Goal: Transaction & Acquisition: Purchase product/service

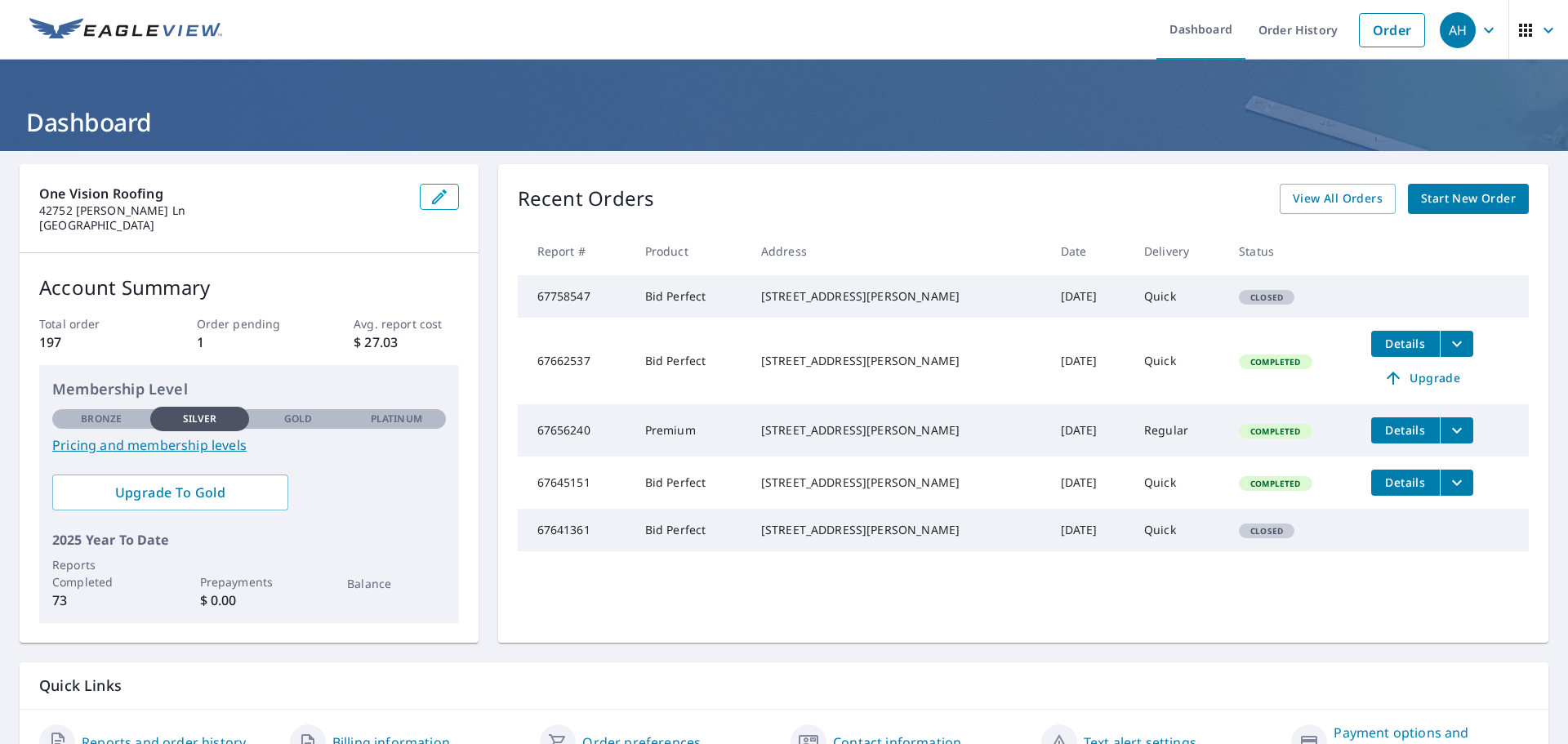
drag, startPoint x: 674, startPoint y: 295, endPoint x: 664, endPoint y: 308, distance: 16.4
click at [674, 296] on td "Bid Perfect" at bounding box center [690, 296] width 116 height 43
click at [663, 308] on td "Bid Perfect" at bounding box center [690, 296] width 116 height 43
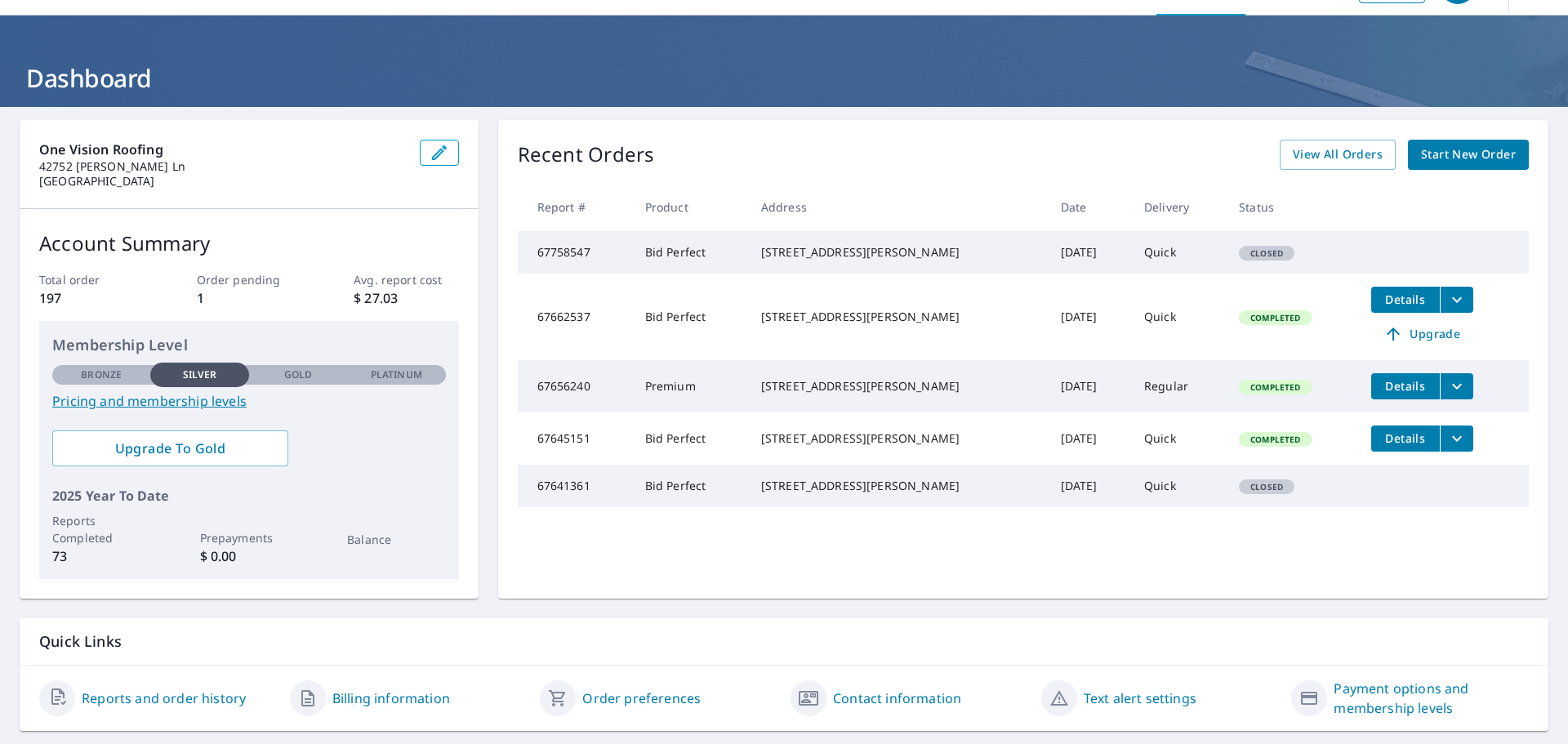
scroll to position [82, 0]
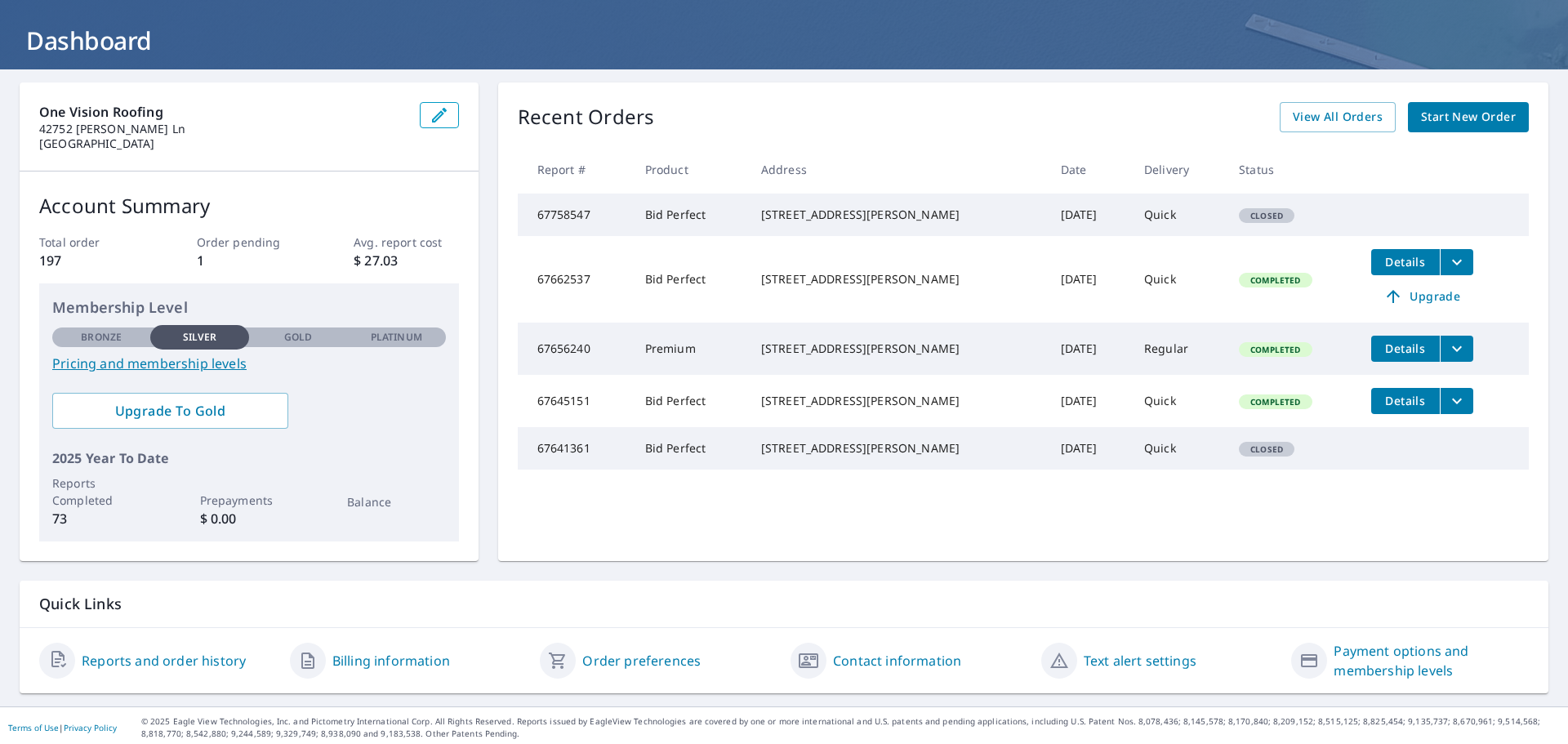
drag, startPoint x: 1333, startPoint y: 223, endPoint x: 1460, endPoint y: 147, distance: 148.0
click at [1334, 223] on td "Closed" at bounding box center [1292, 215] width 132 height 43
click at [1452, 128] on link "Start New Order" at bounding box center [1468, 116] width 121 height 30
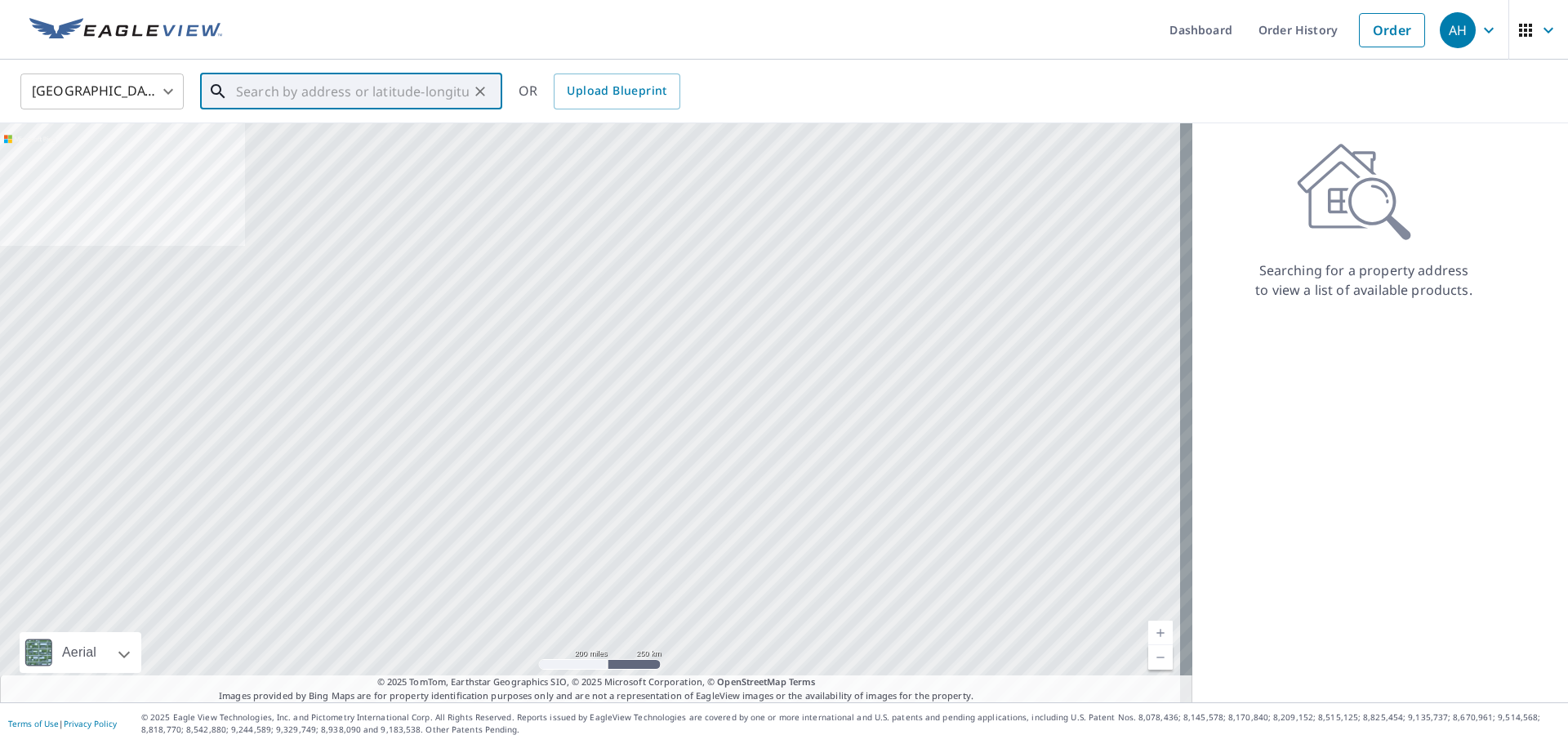
click at [343, 89] on input "text" at bounding box center [353, 91] width 233 height 46
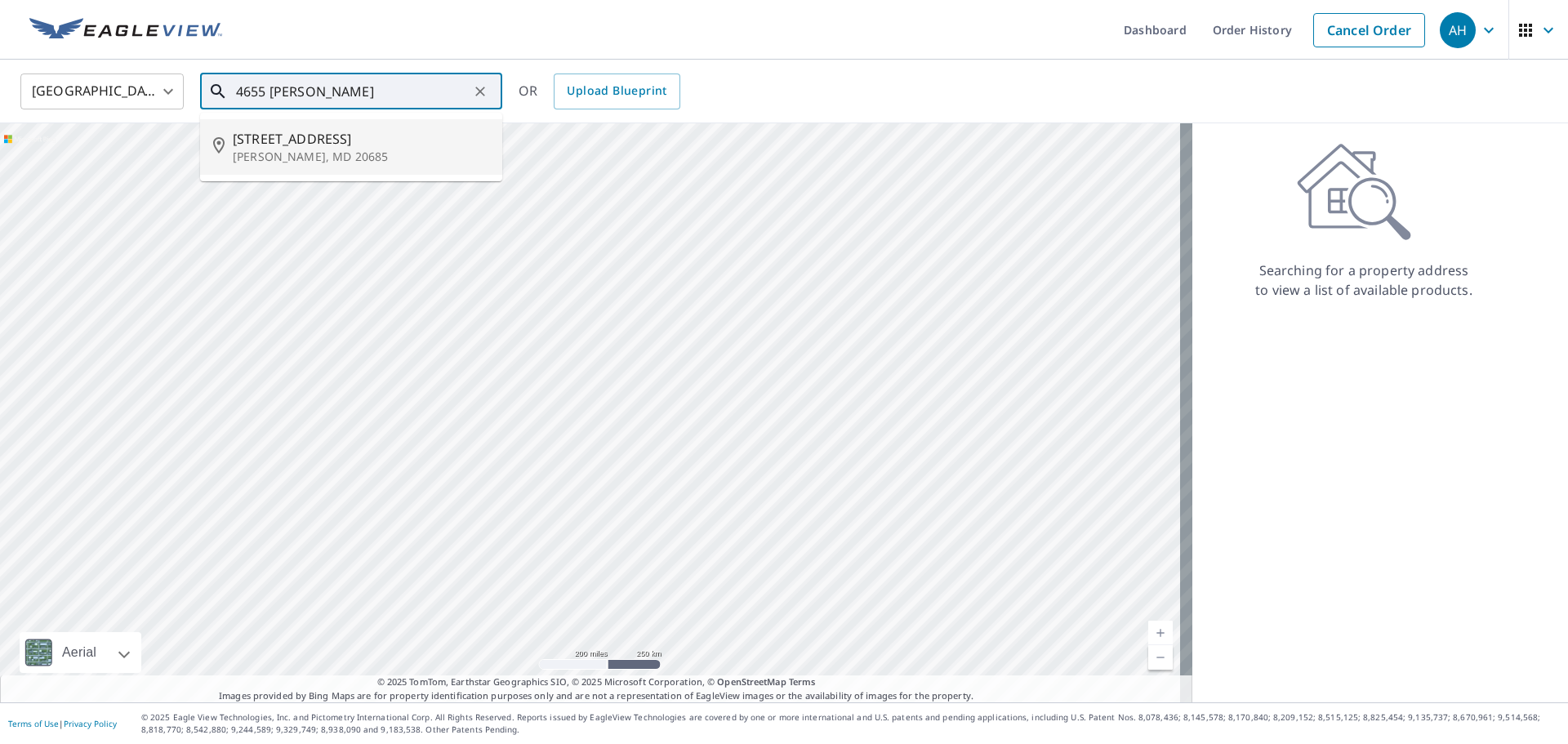
click at [334, 158] on p "[PERSON_NAME], MD 20685" at bounding box center [361, 156] width 256 height 17
type input "[STREET_ADDRESS][PERSON_NAME]"
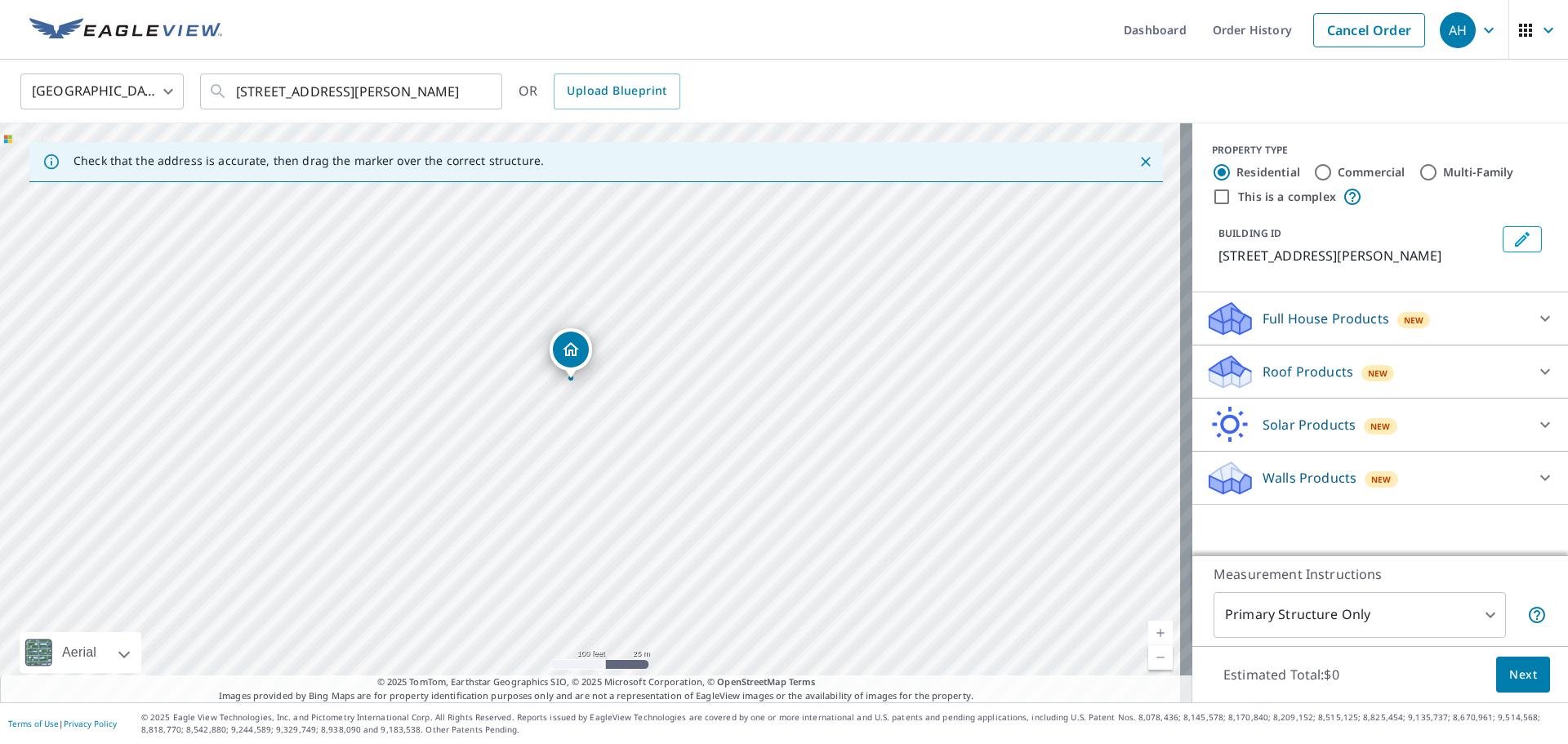
click at [1417, 391] on div "Roof Products New" at bounding box center [1365, 372] width 320 height 38
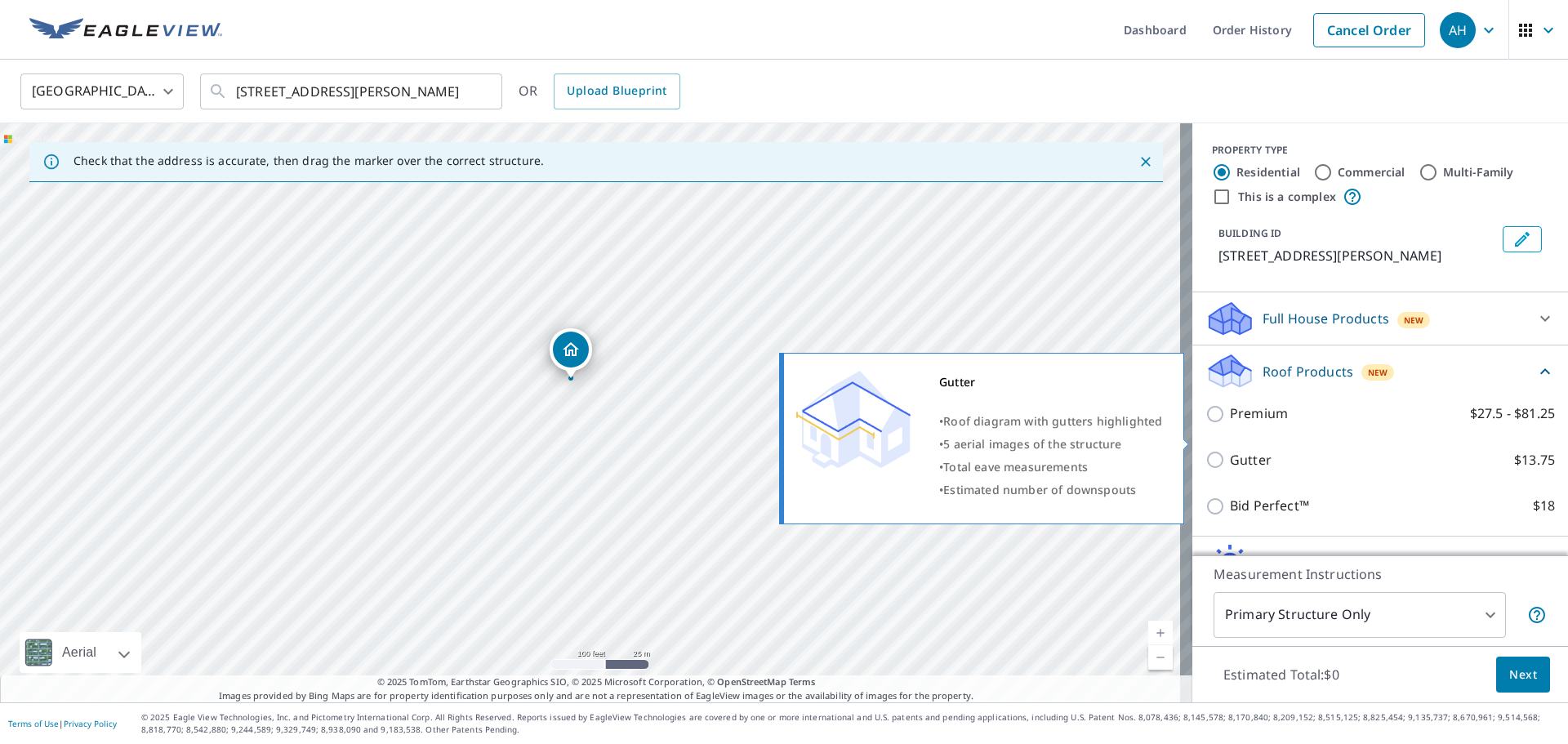
scroll to position [82, 0]
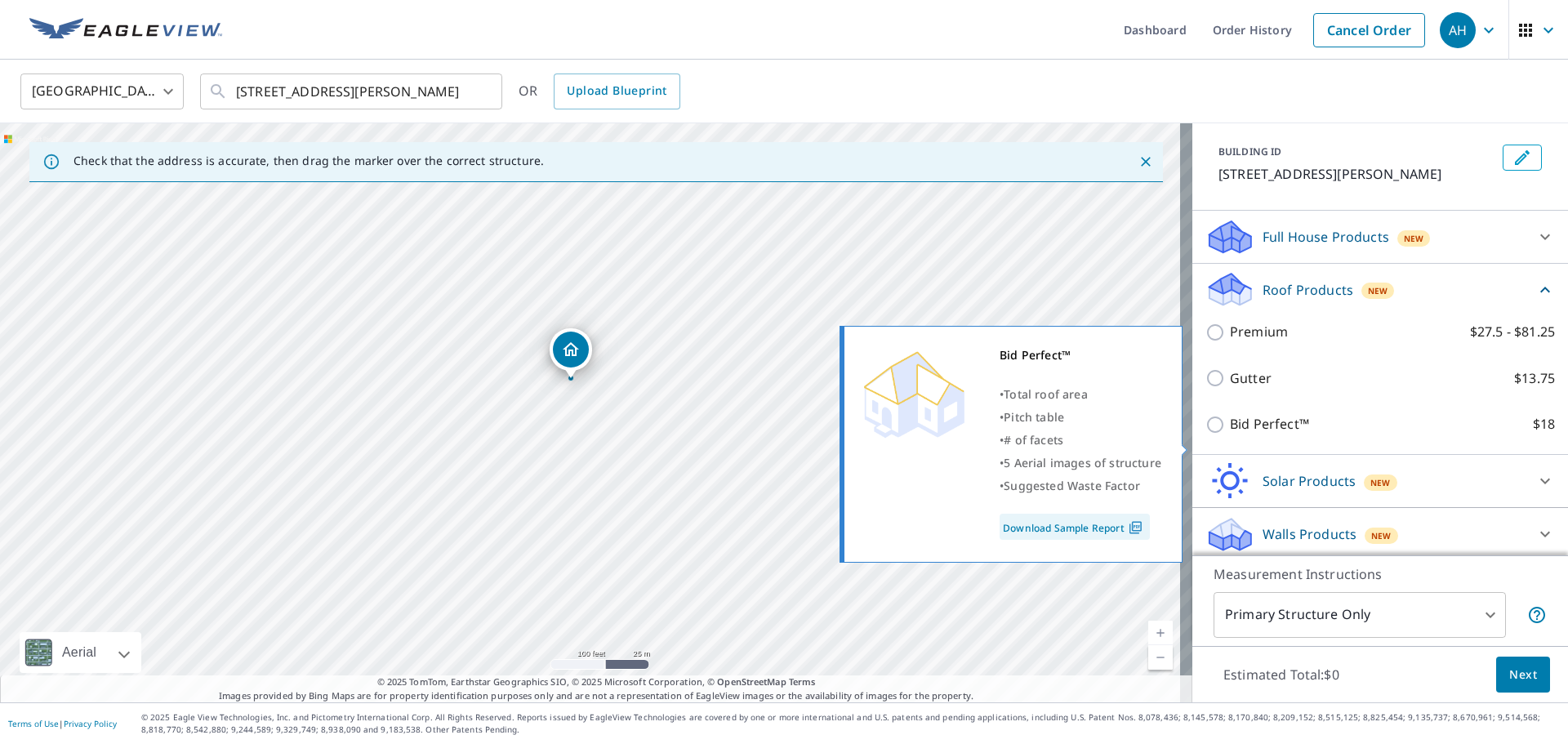
click at [1272, 435] on p "Bid Perfect™" at bounding box center [1269, 424] width 79 height 20
click at [1230, 435] on input "Bid Perfect™ $18" at bounding box center [1217, 425] width 24 height 20
checkbox input "true"
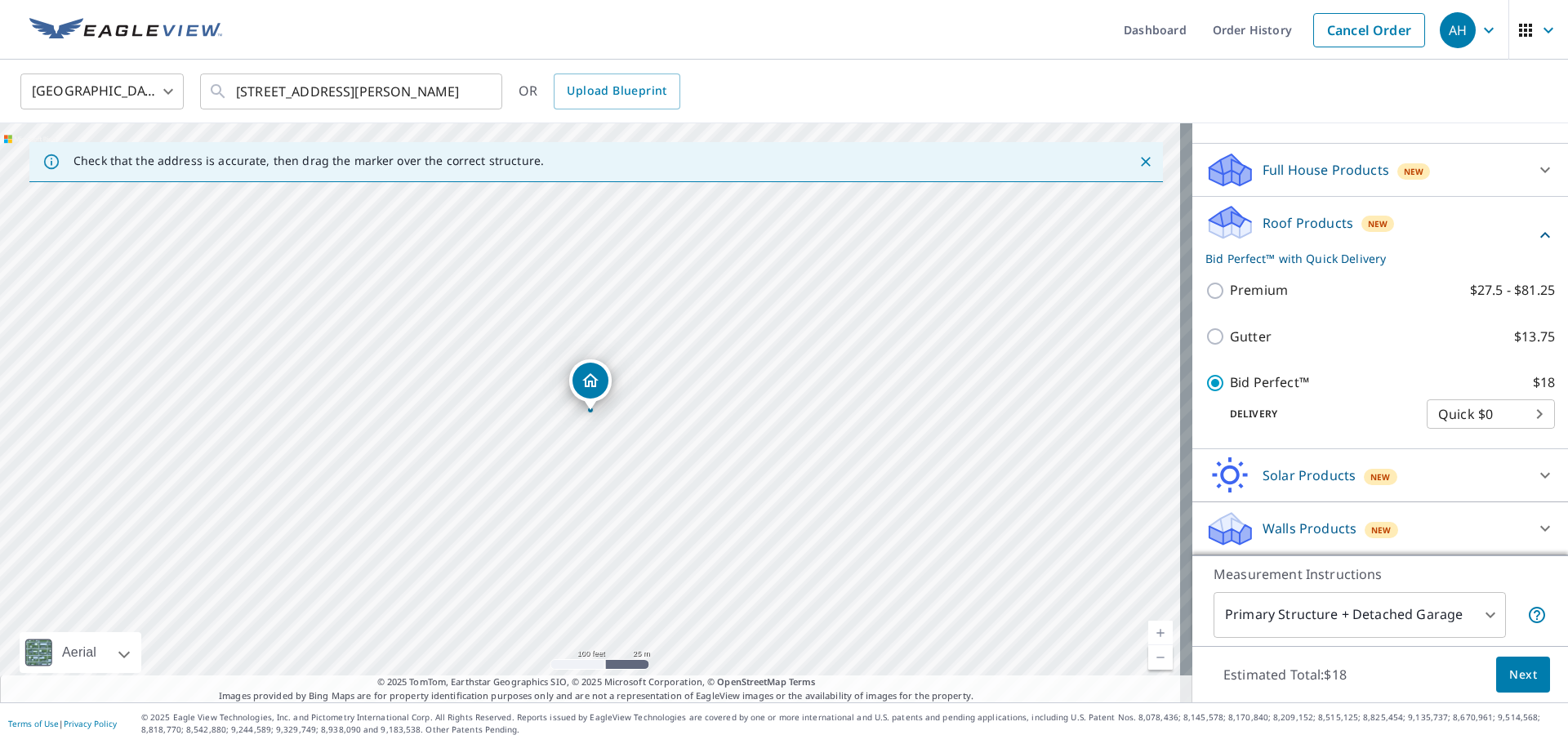
scroll to position [169, 0]
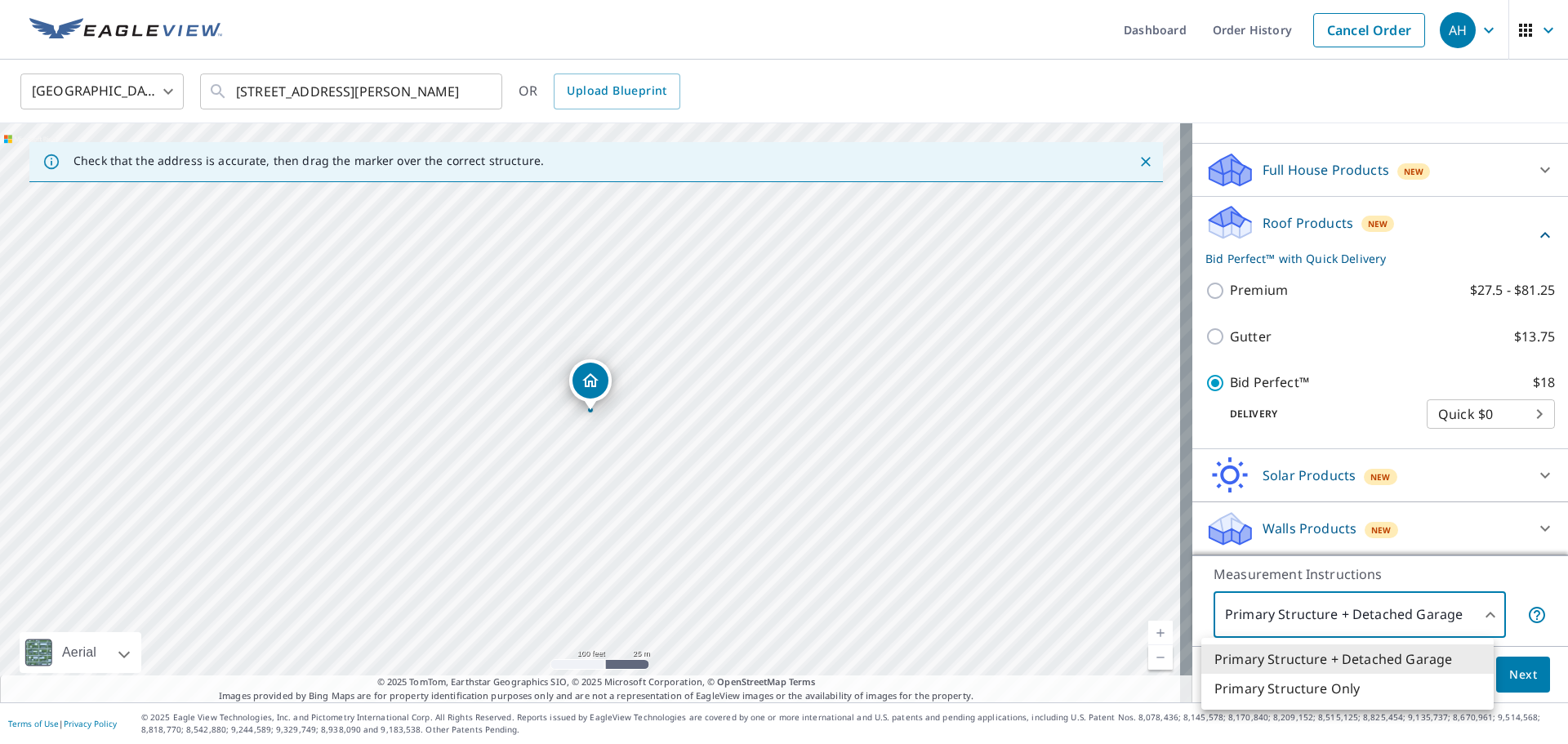
click at [1435, 614] on body "AH AH Dashboard Order History Cancel Order AH [GEOGRAPHIC_DATA] [GEOGRAPHIC_DAT…" at bounding box center [784, 372] width 1568 height 744
click at [1356, 688] on li "Primary Structure Only" at bounding box center [1347, 688] width 293 height 30
type input "2"
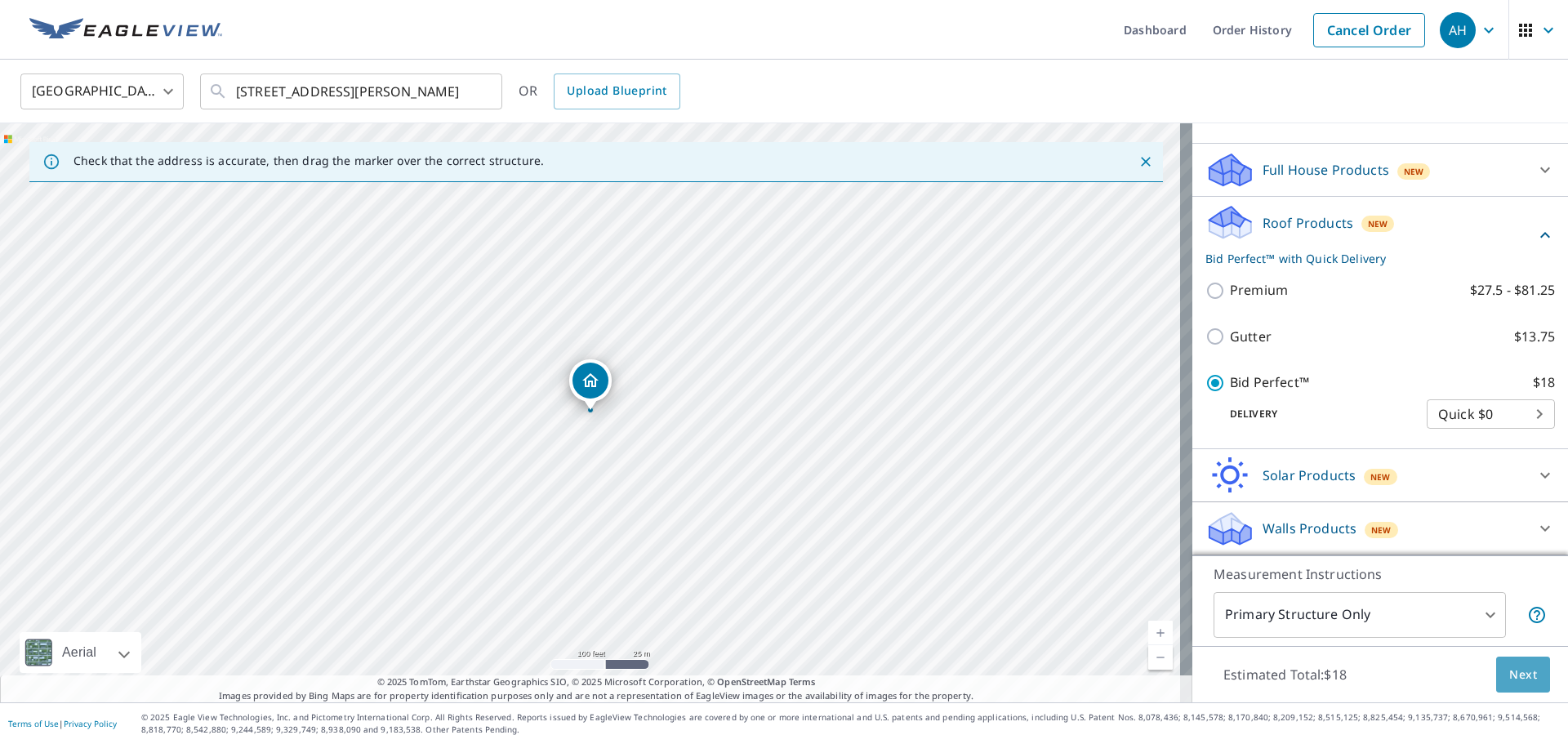
click at [1509, 668] on span "Next" at bounding box center [1523, 674] width 28 height 20
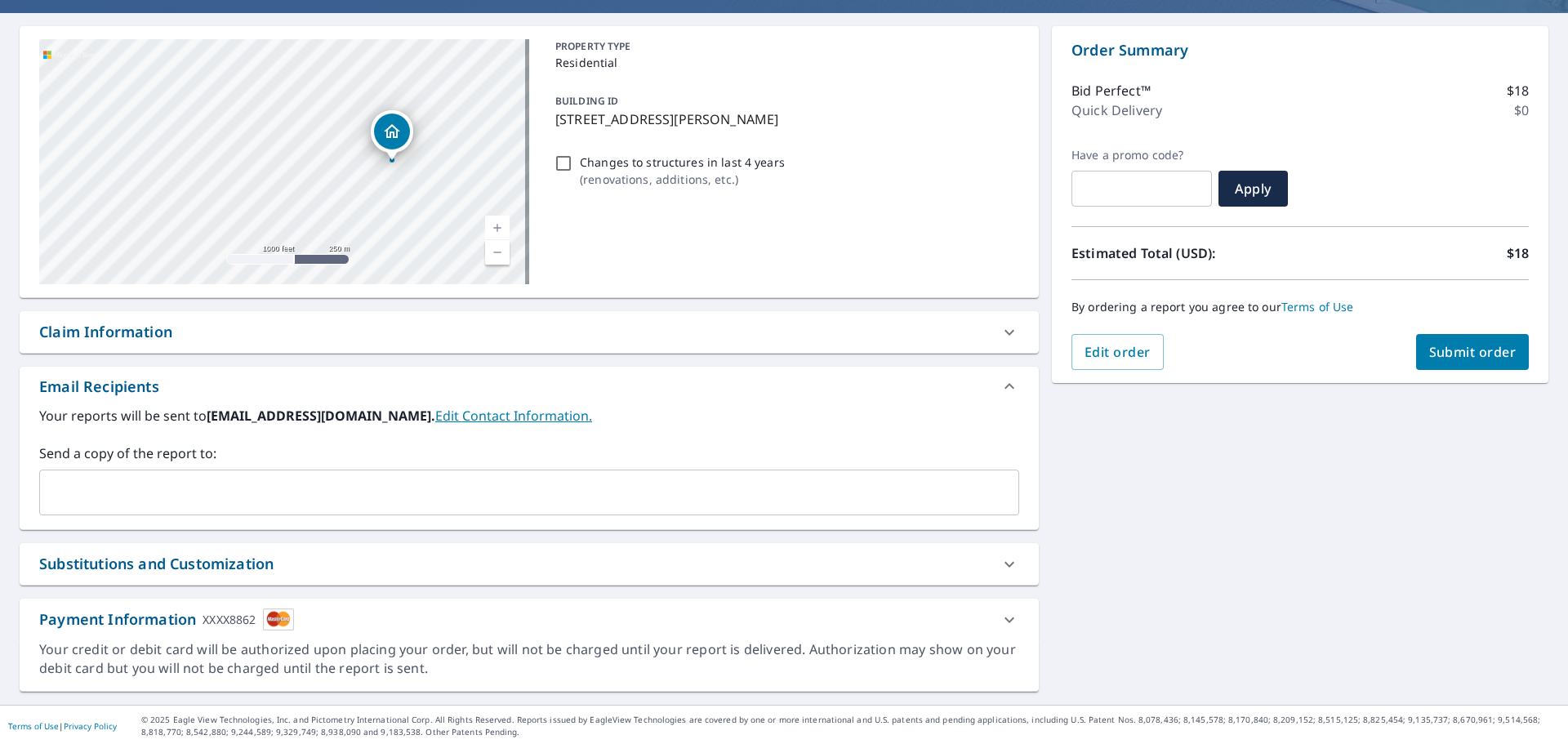
scroll to position [141, 0]
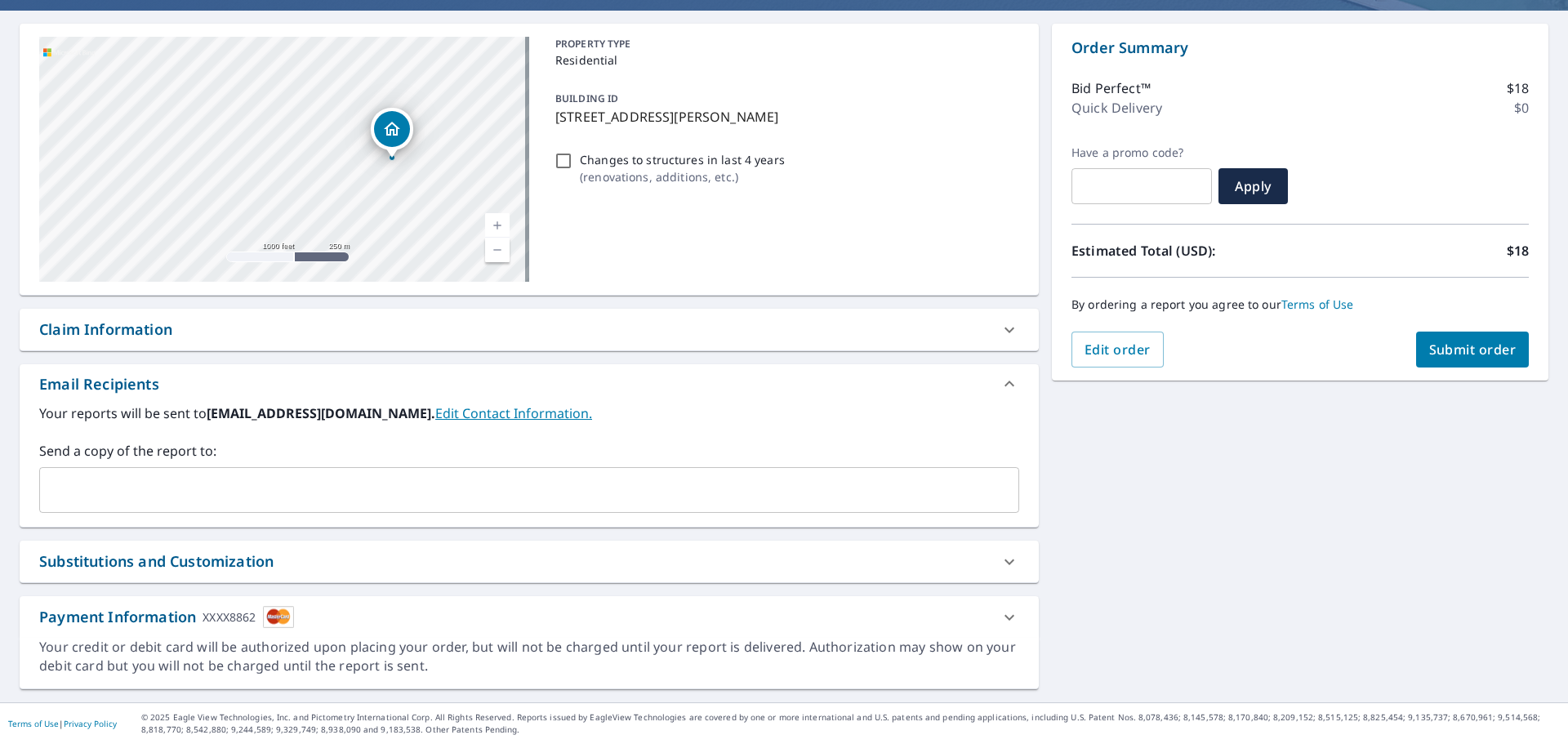
click at [1004, 618] on icon at bounding box center [1009, 617] width 10 height 6
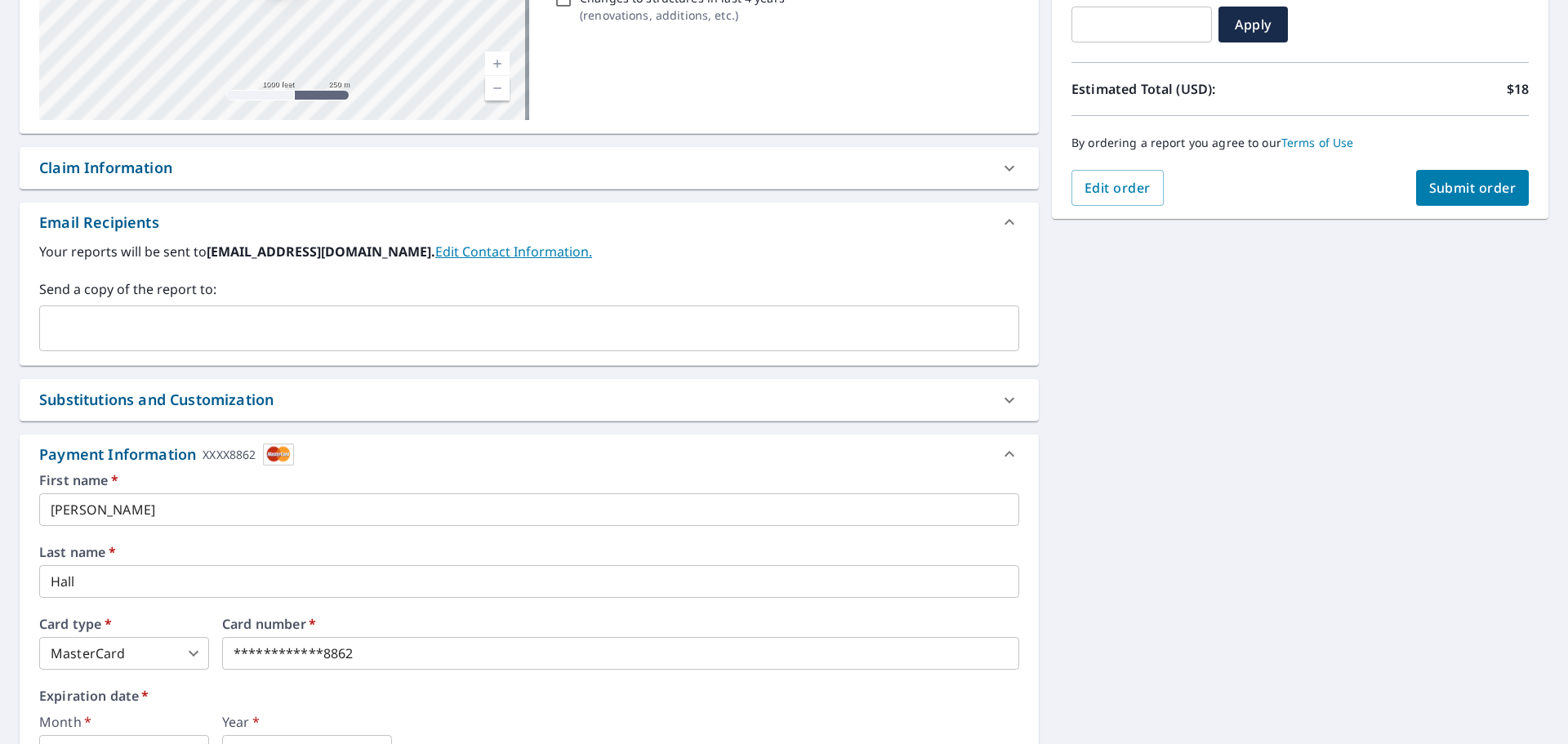
scroll to position [304, 0]
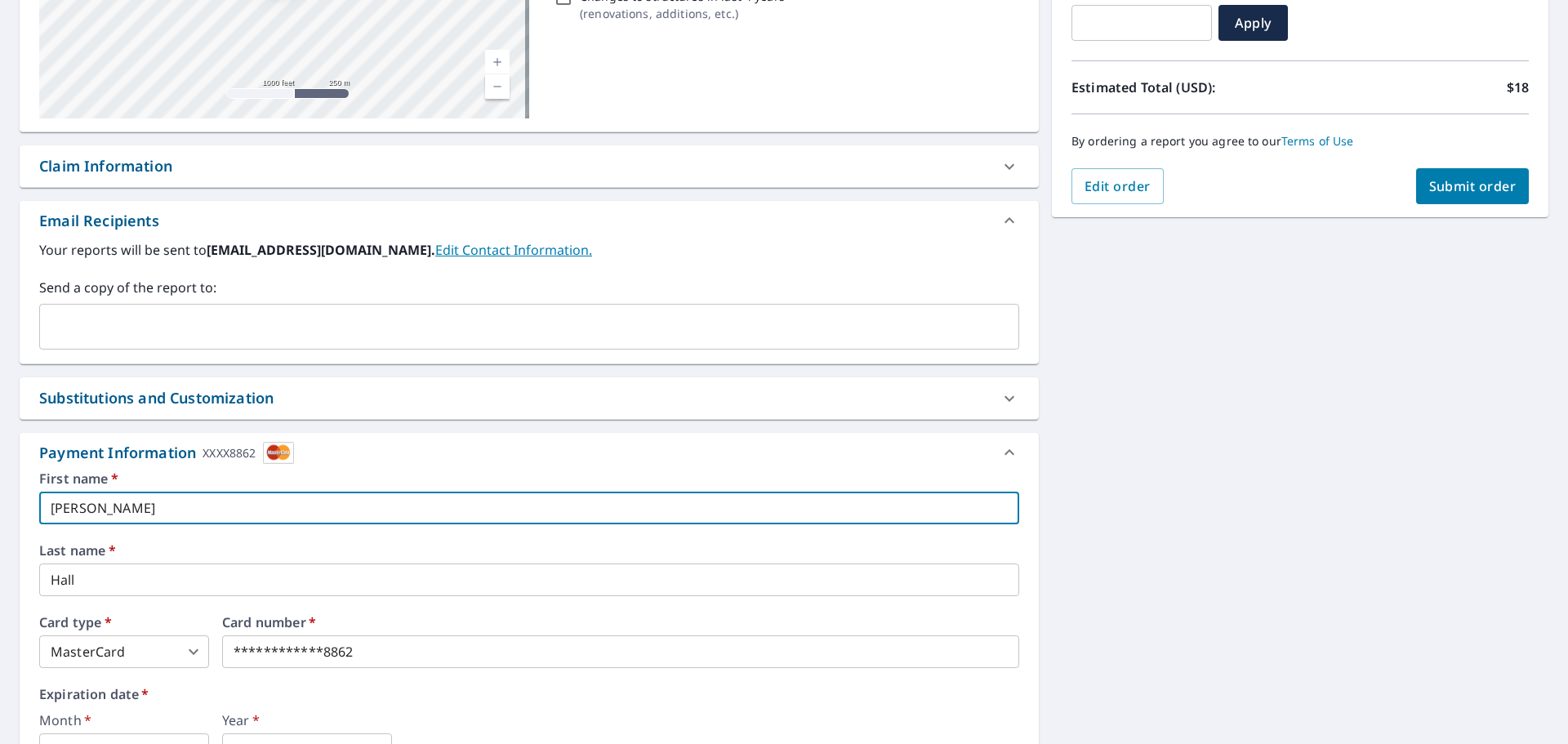
drag, startPoint x: 145, startPoint y: 505, endPoint x: -7, endPoint y: 494, distance: 152.4
click at [0, 494] on html "AH AH Dashboard Order History Cancel Order AH Dashboard / Finalize Order Finali…" at bounding box center [784, 372] width 1568 height 744
type input "[PERSON_NAME]"
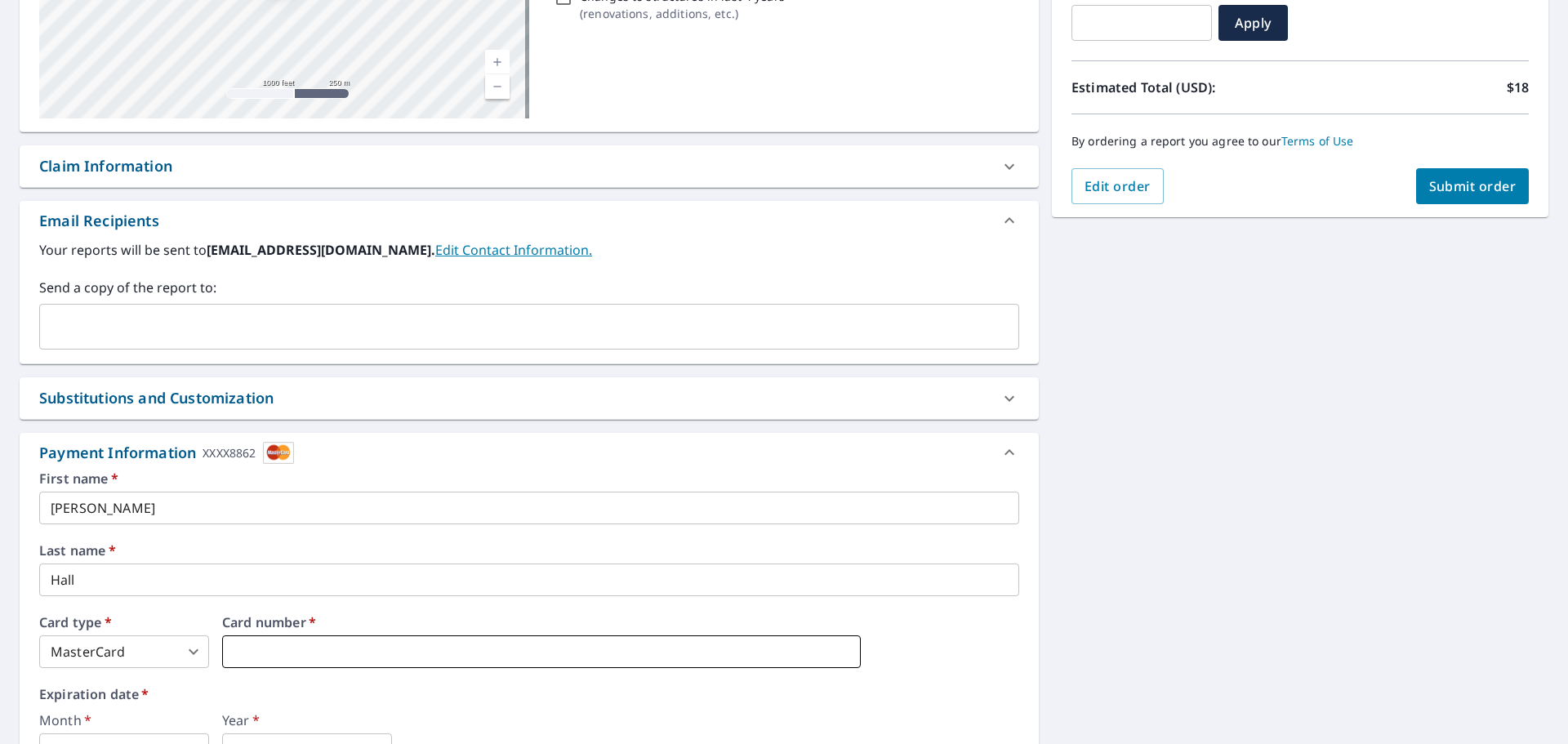
click at [581, 642] on iframe at bounding box center [541, 652] width 638 height 33
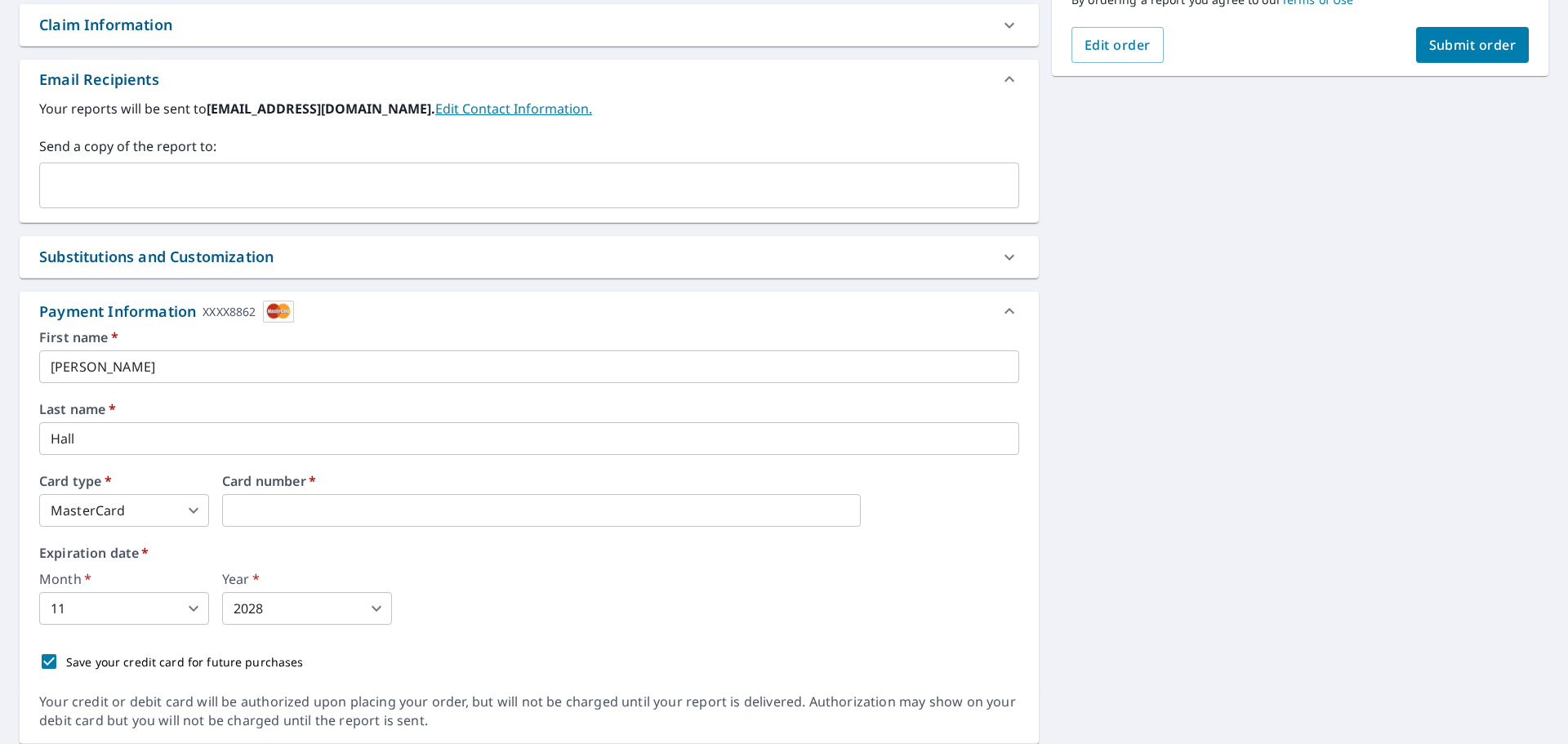
scroll to position [468, 0]
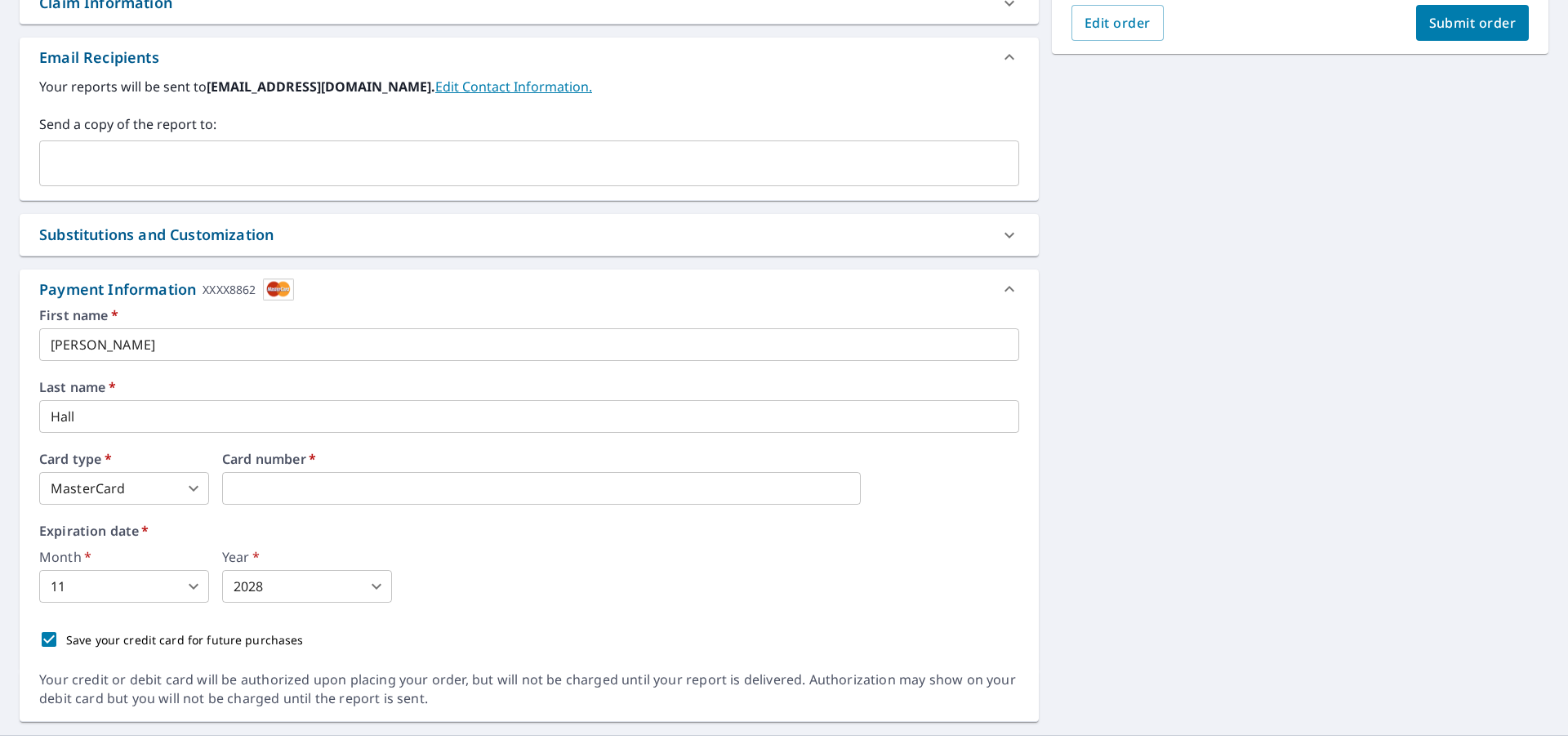
click at [148, 592] on body "AH AH Dashboard Order History Cancel Order AH Dashboard / Finalize Order Finali…" at bounding box center [784, 372] width 1568 height 744
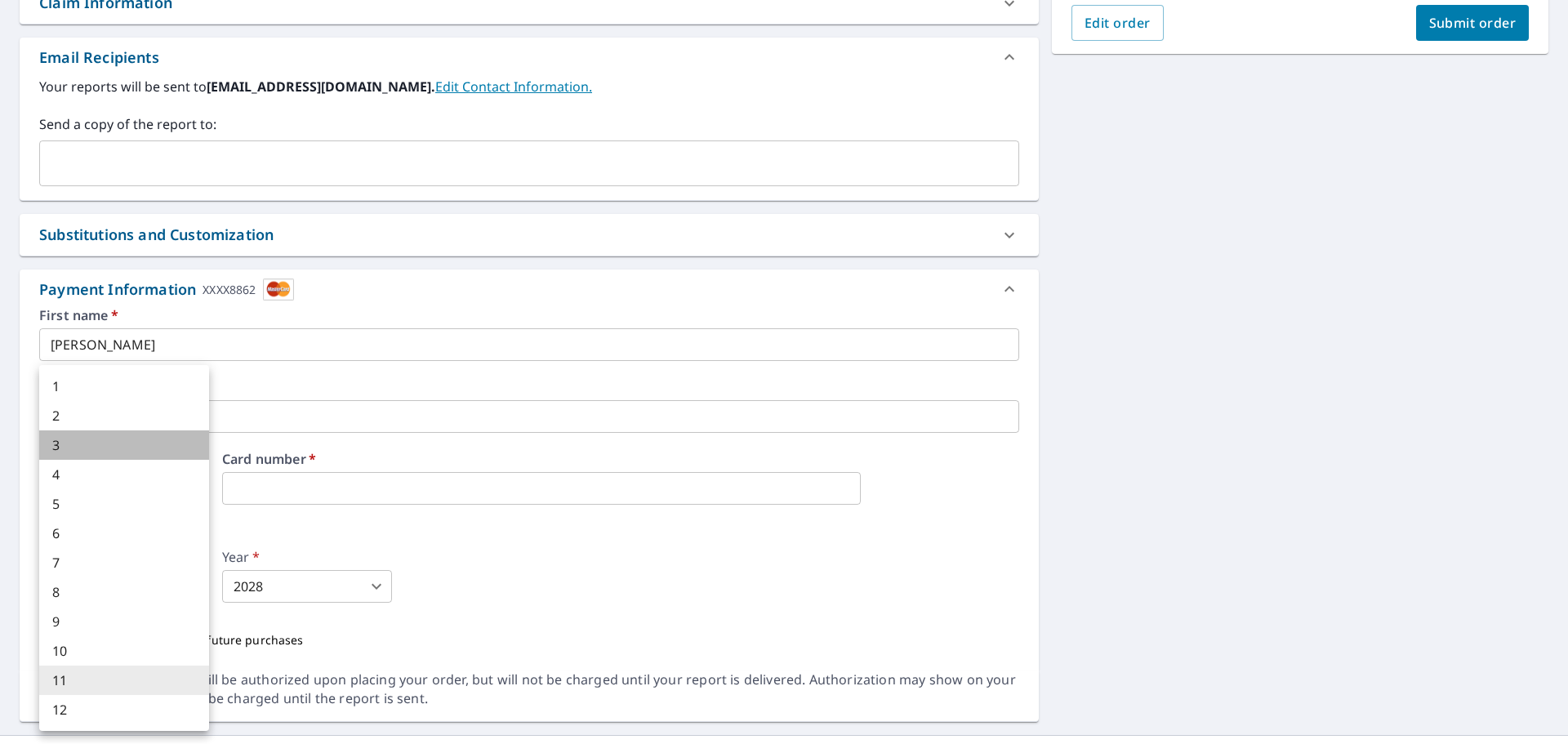
click at [69, 442] on li "3" at bounding box center [124, 445] width 170 height 30
type input "3"
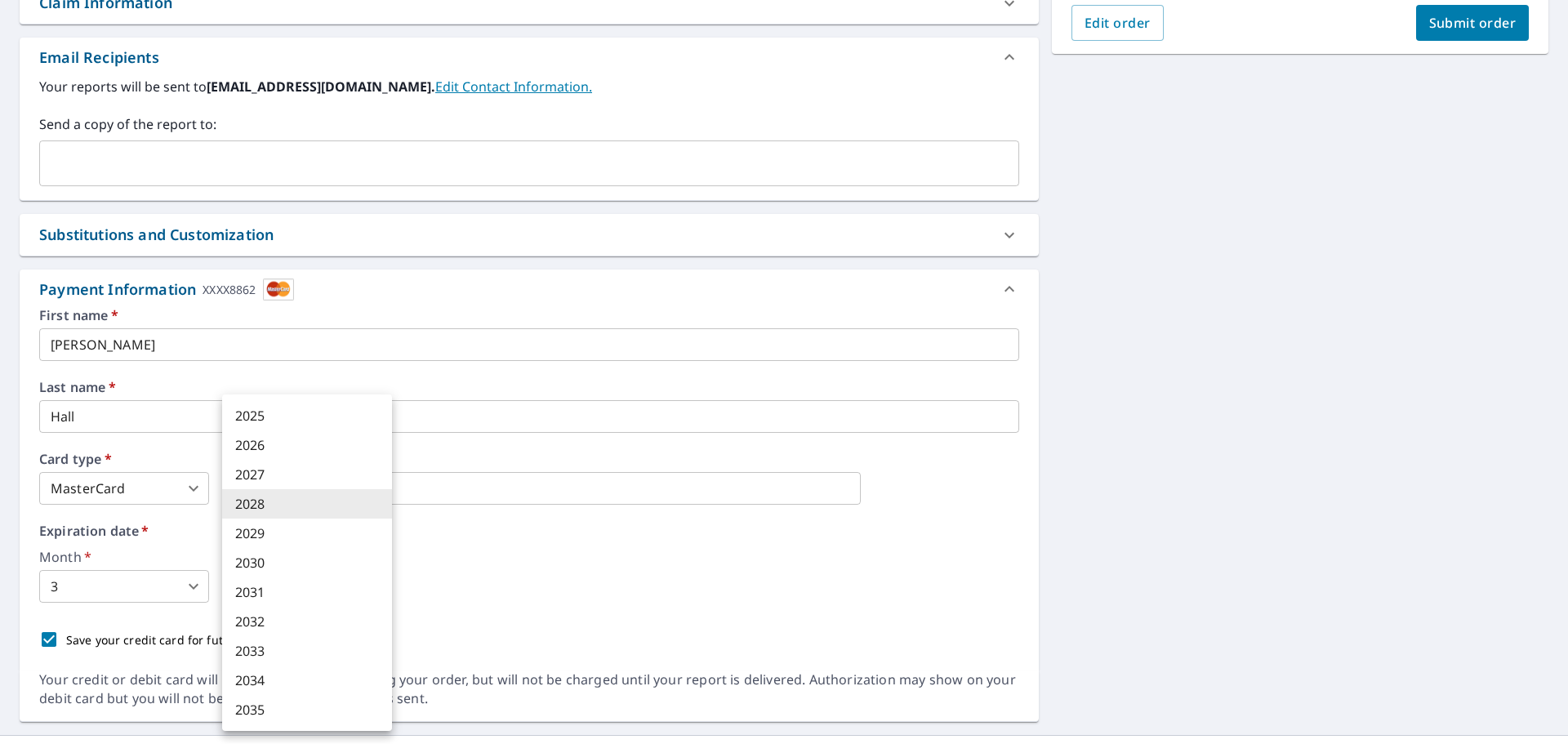
click at [370, 584] on body "AH AH Dashboard Order History Cancel Order AH Dashboard / Finalize Order Finali…" at bounding box center [784, 372] width 1568 height 744
click at [271, 468] on li "2027" at bounding box center [308, 475] width 170 height 30
type input "2027"
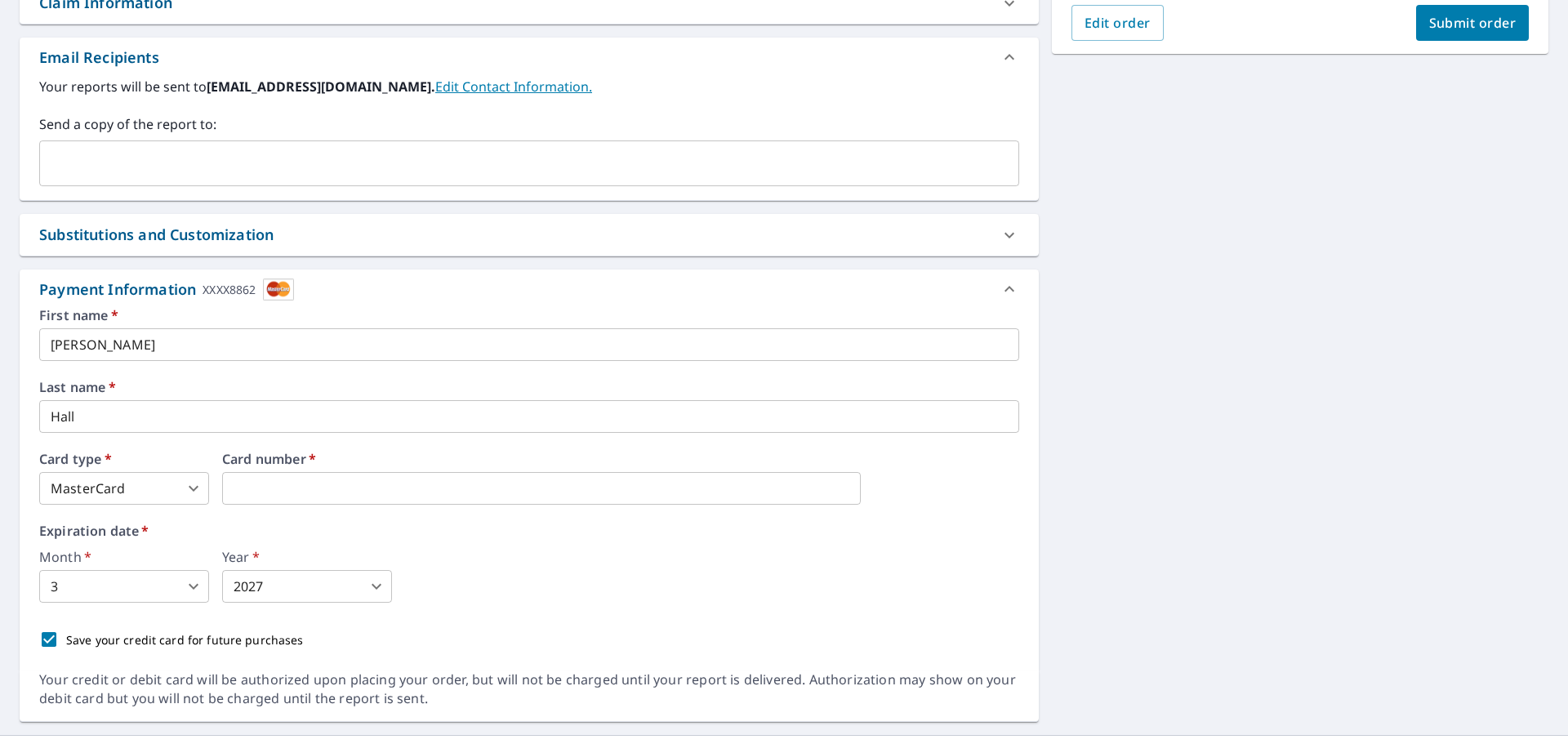
click at [605, 584] on div "Month   * 3 3 ​ Year   * 2027 2027 ​" at bounding box center [529, 577] width 980 height 52
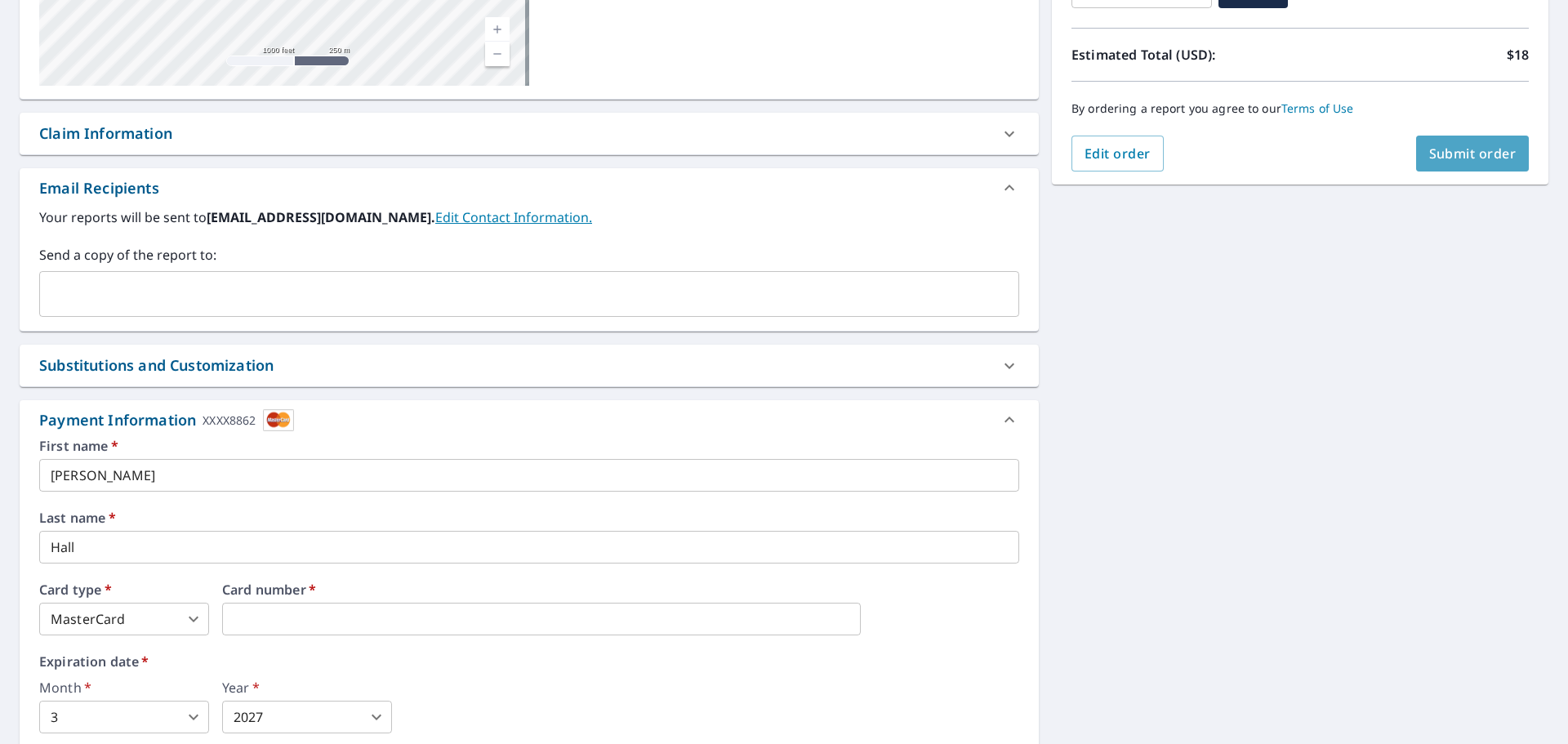
click at [1482, 142] on button "Submit order" at bounding box center [1472, 153] width 114 height 36
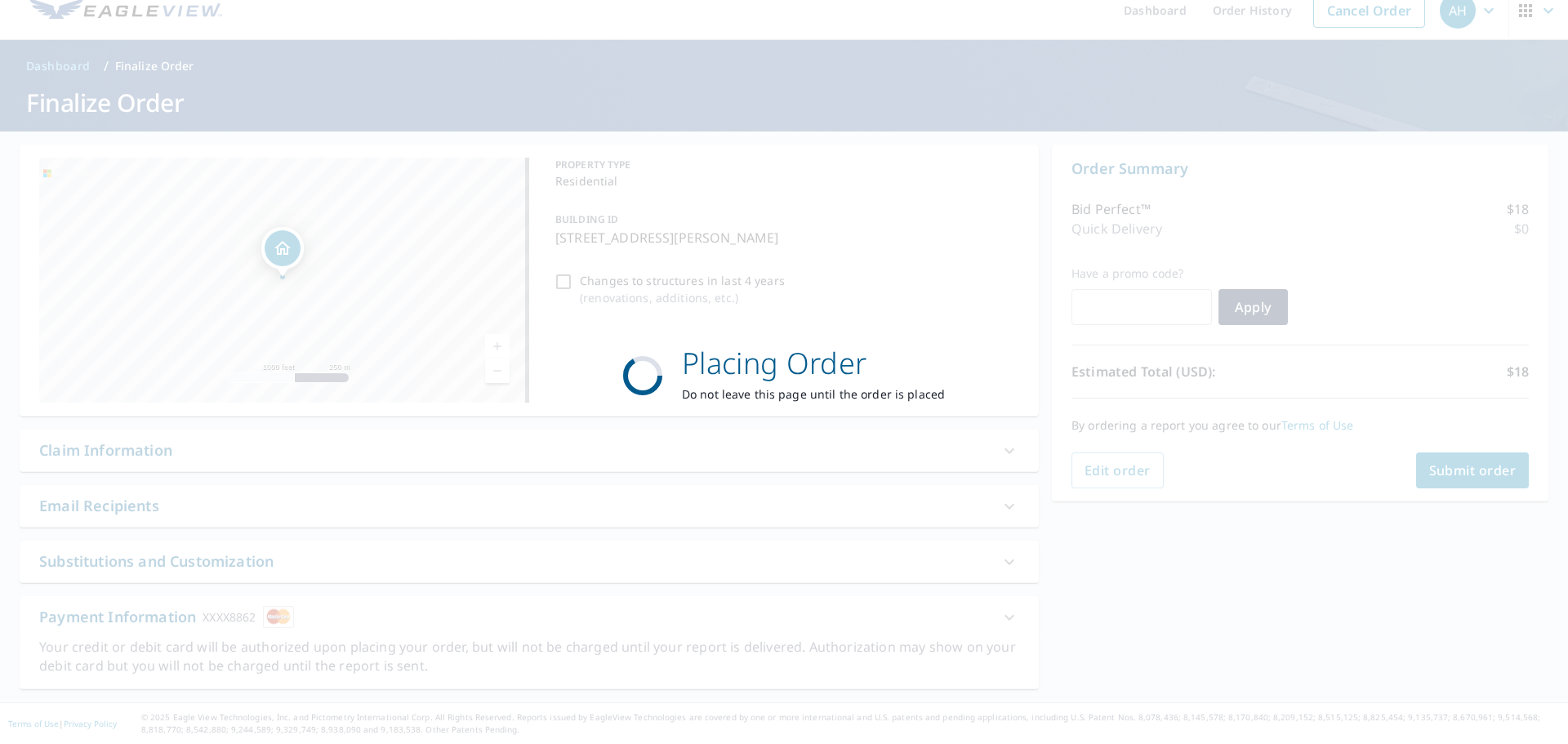
scroll to position [20, 0]
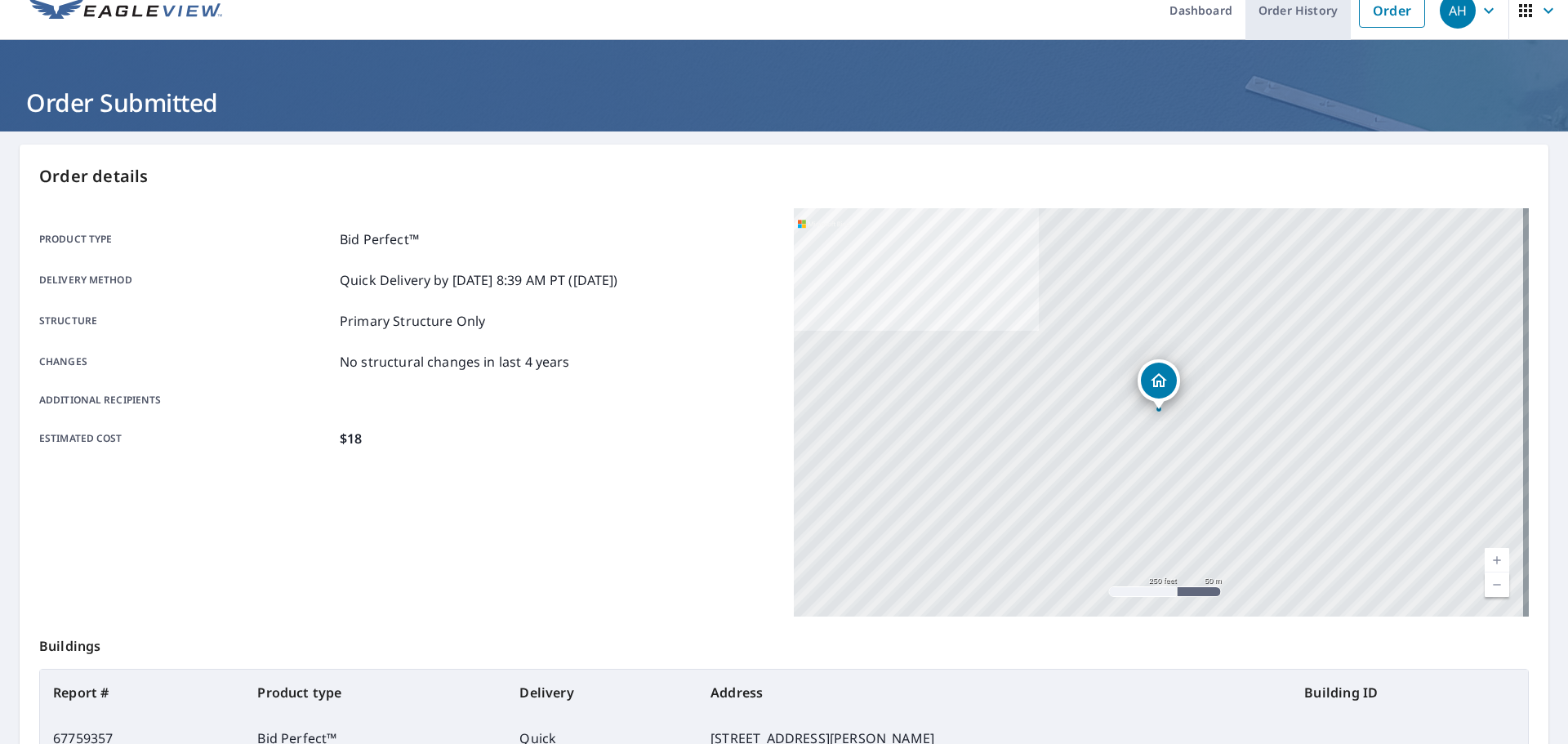
click at [1301, 14] on link "Order History" at bounding box center [1297, 10] width 105 height 60
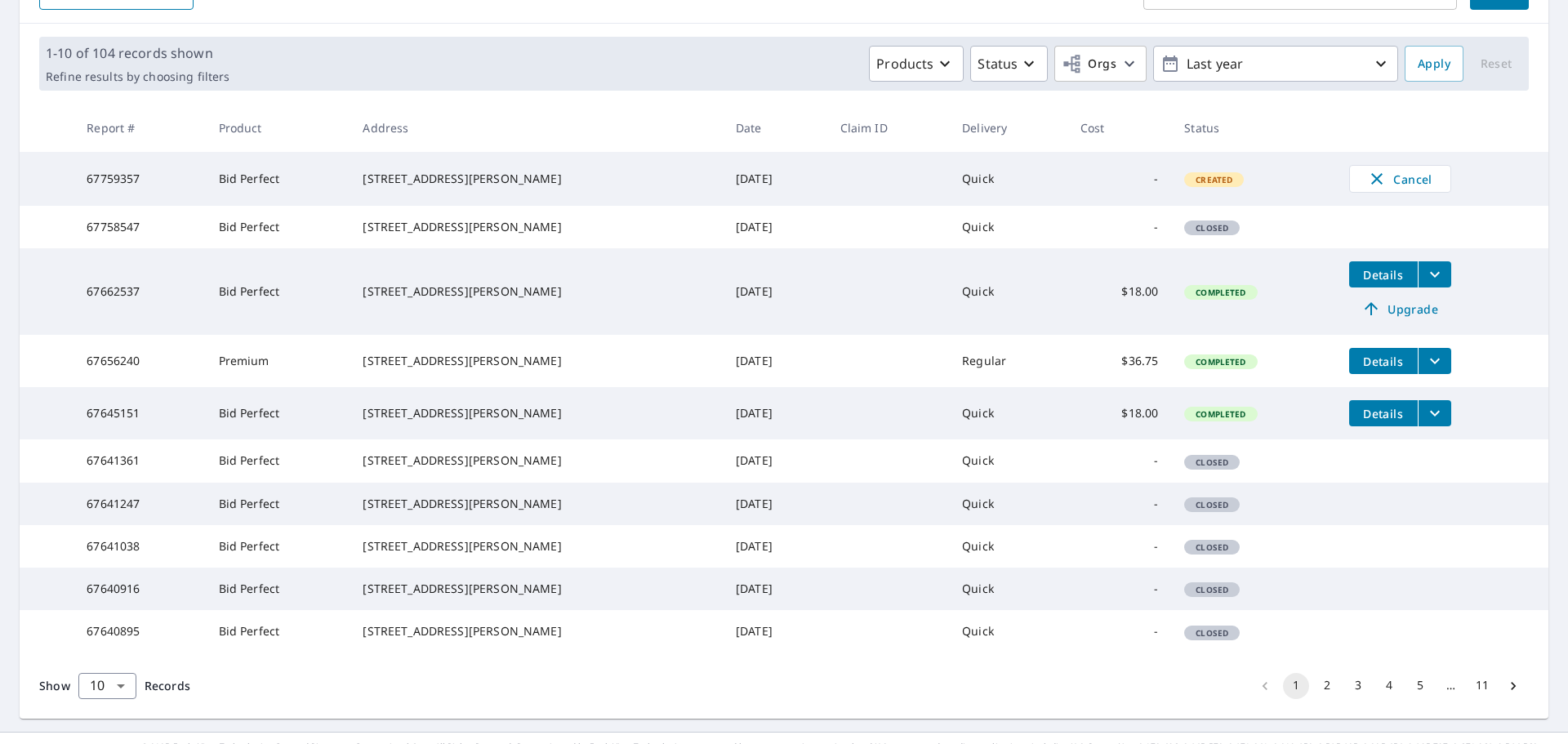
scroll to position [354, 0]
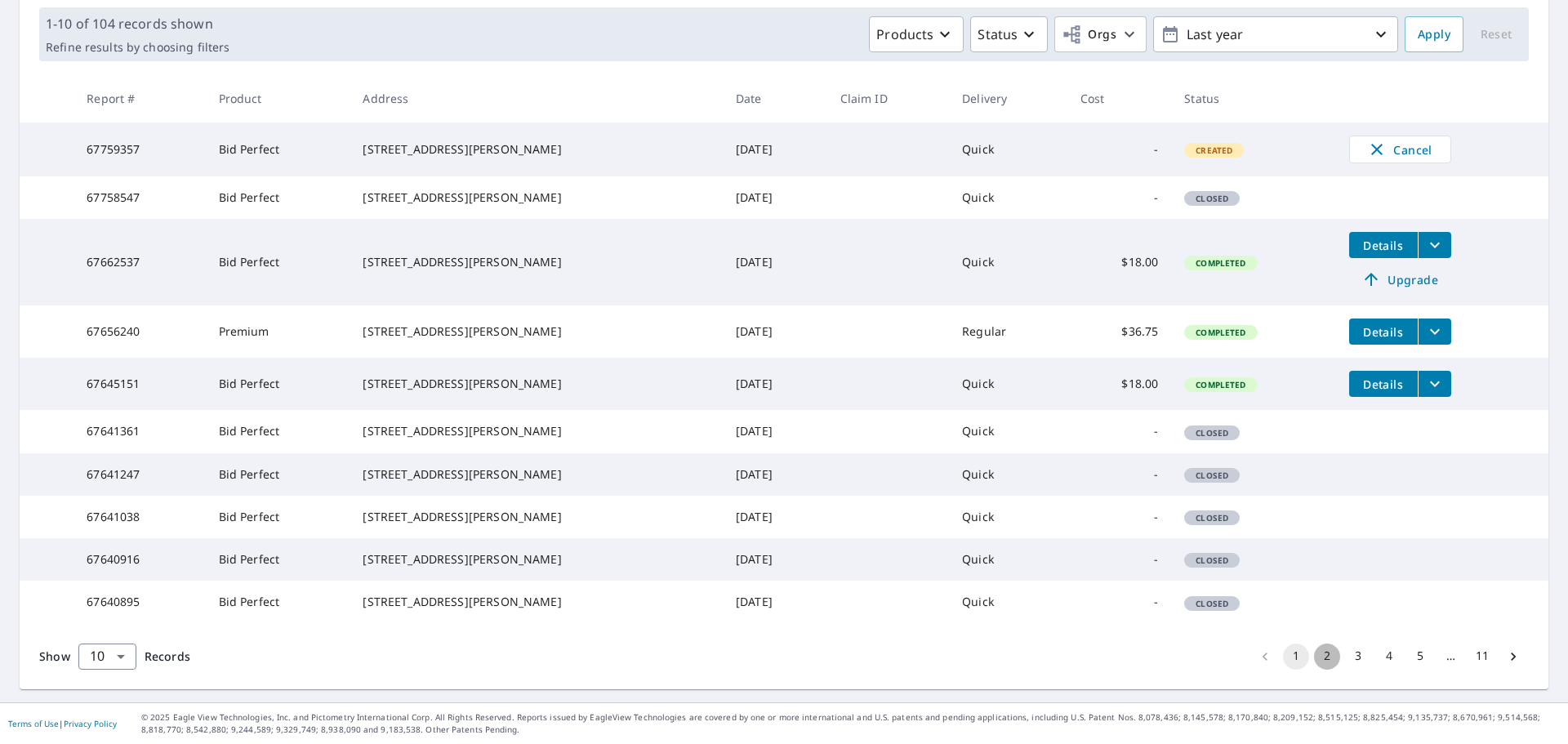
click at [1314, 657] on button "2" at bounding box center [1327, 657] width 26 height 26
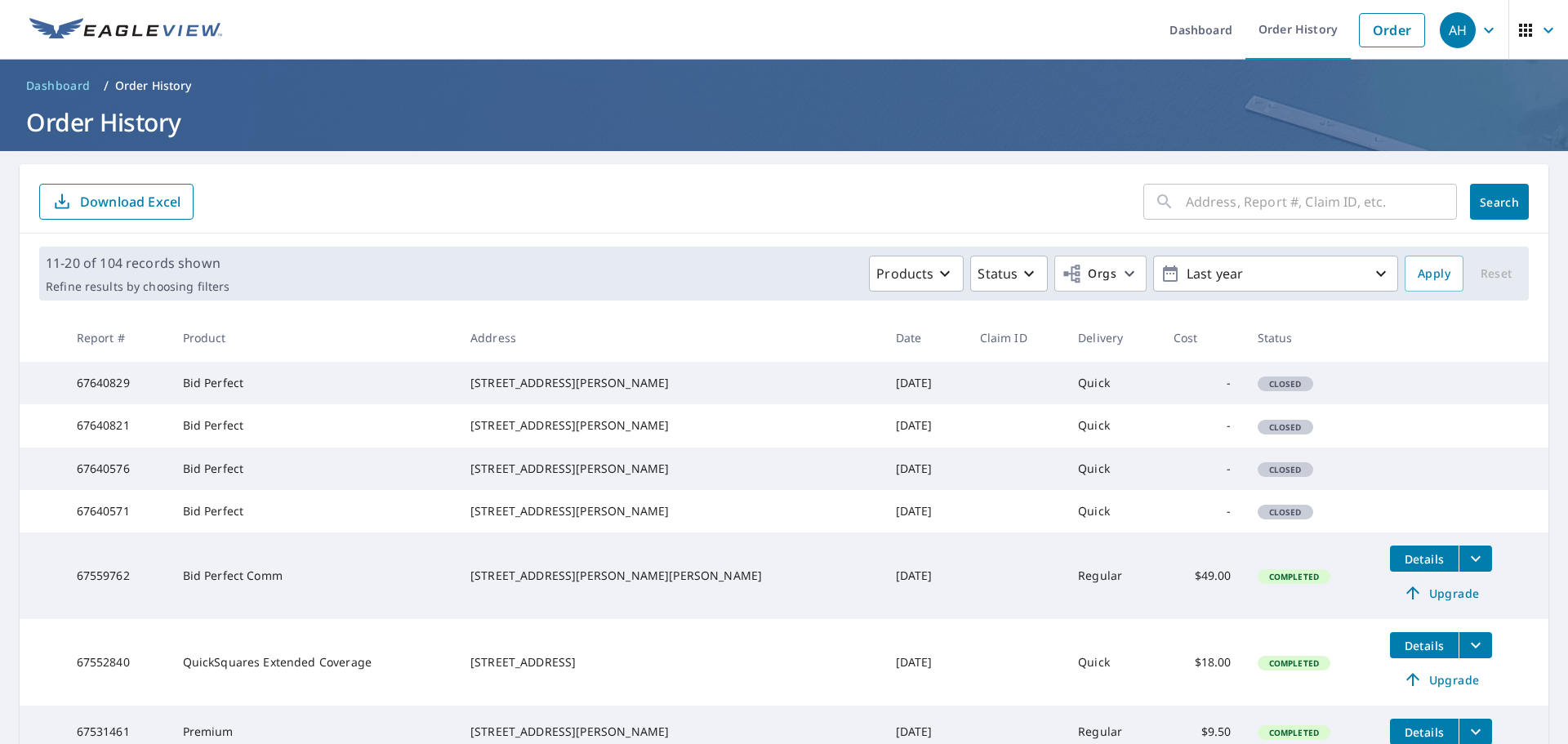
scroll to position [82, 0]
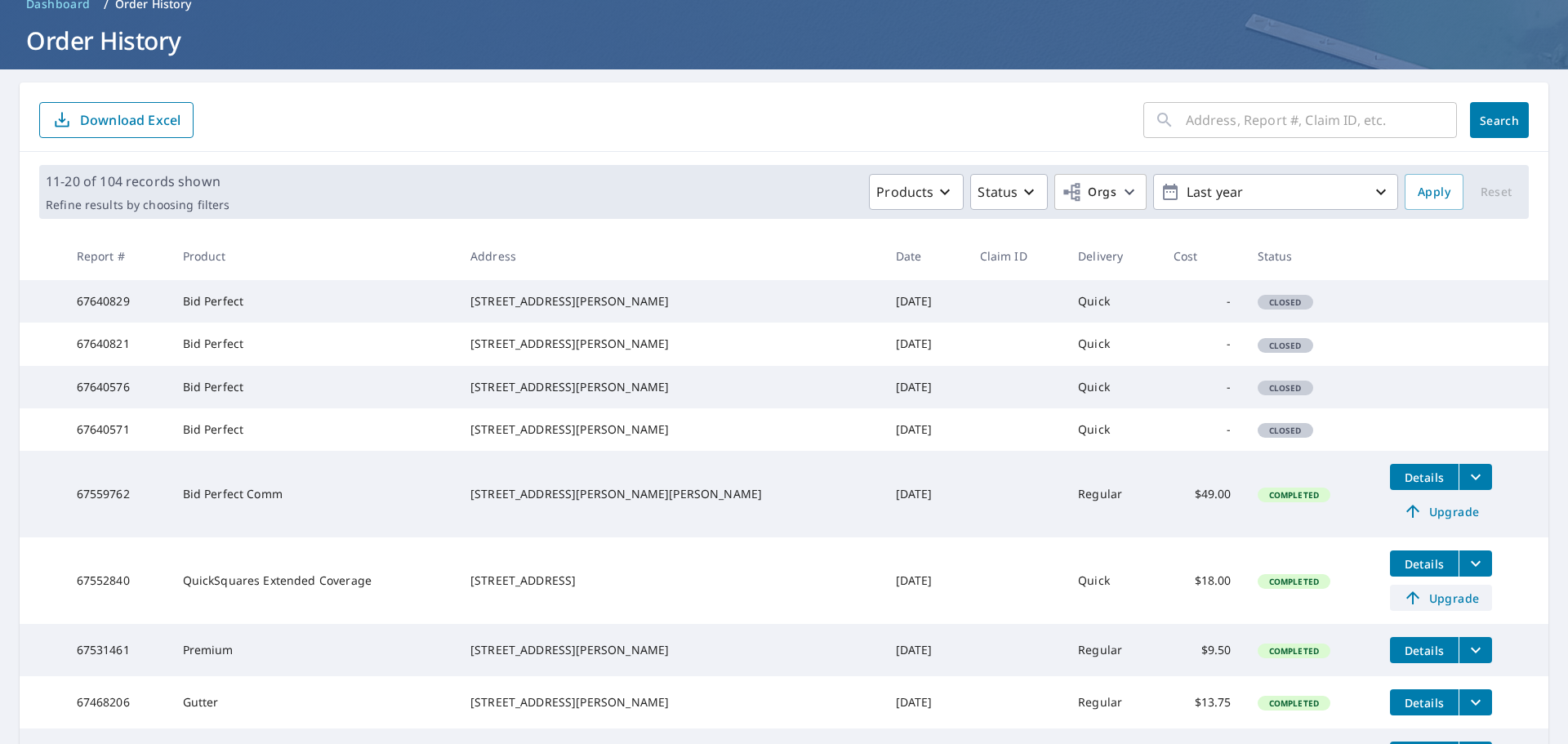
click at [1419, 608] on span "Upgrade" at bounding box center [1440, 598] width 83 height 20
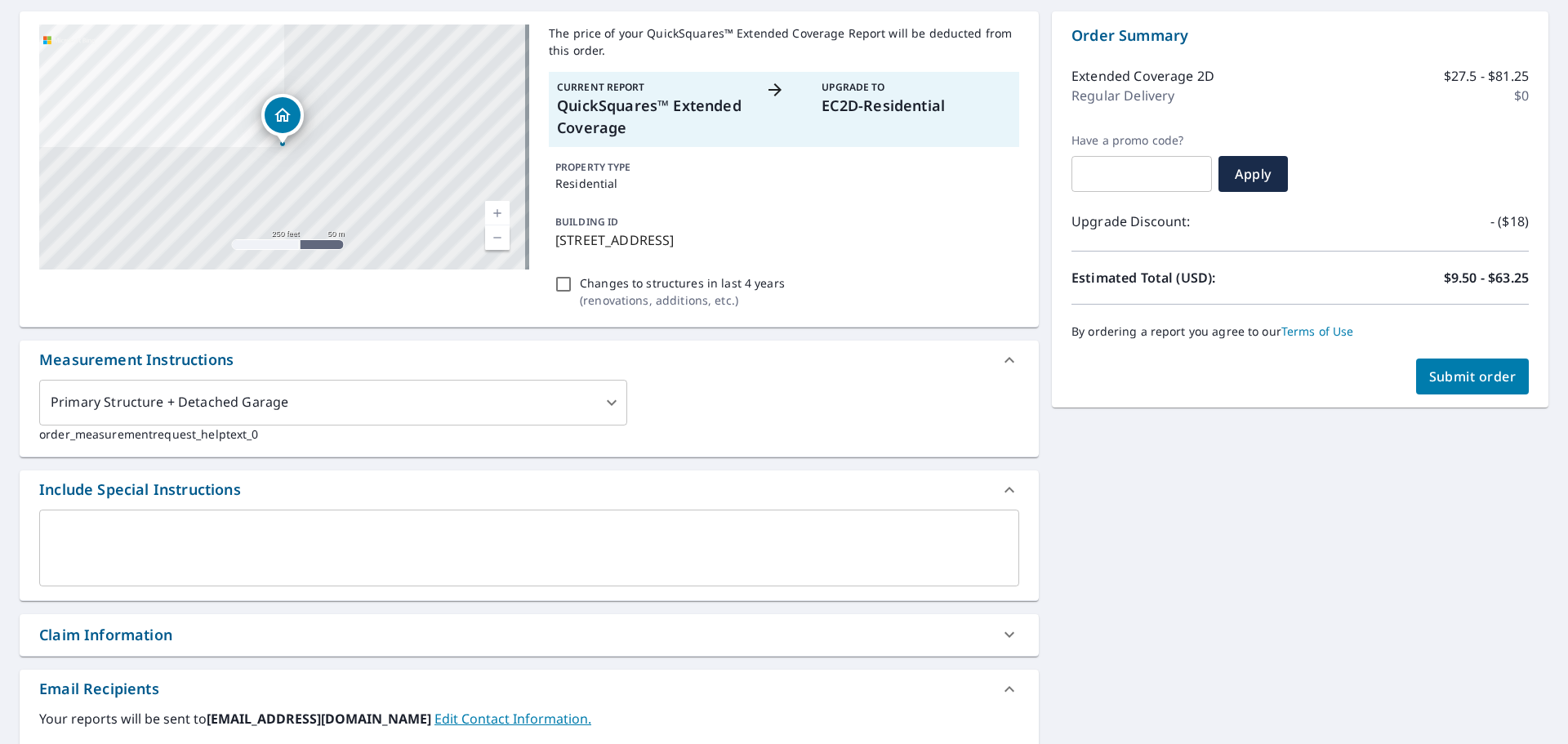
scroll to position [409, 0]
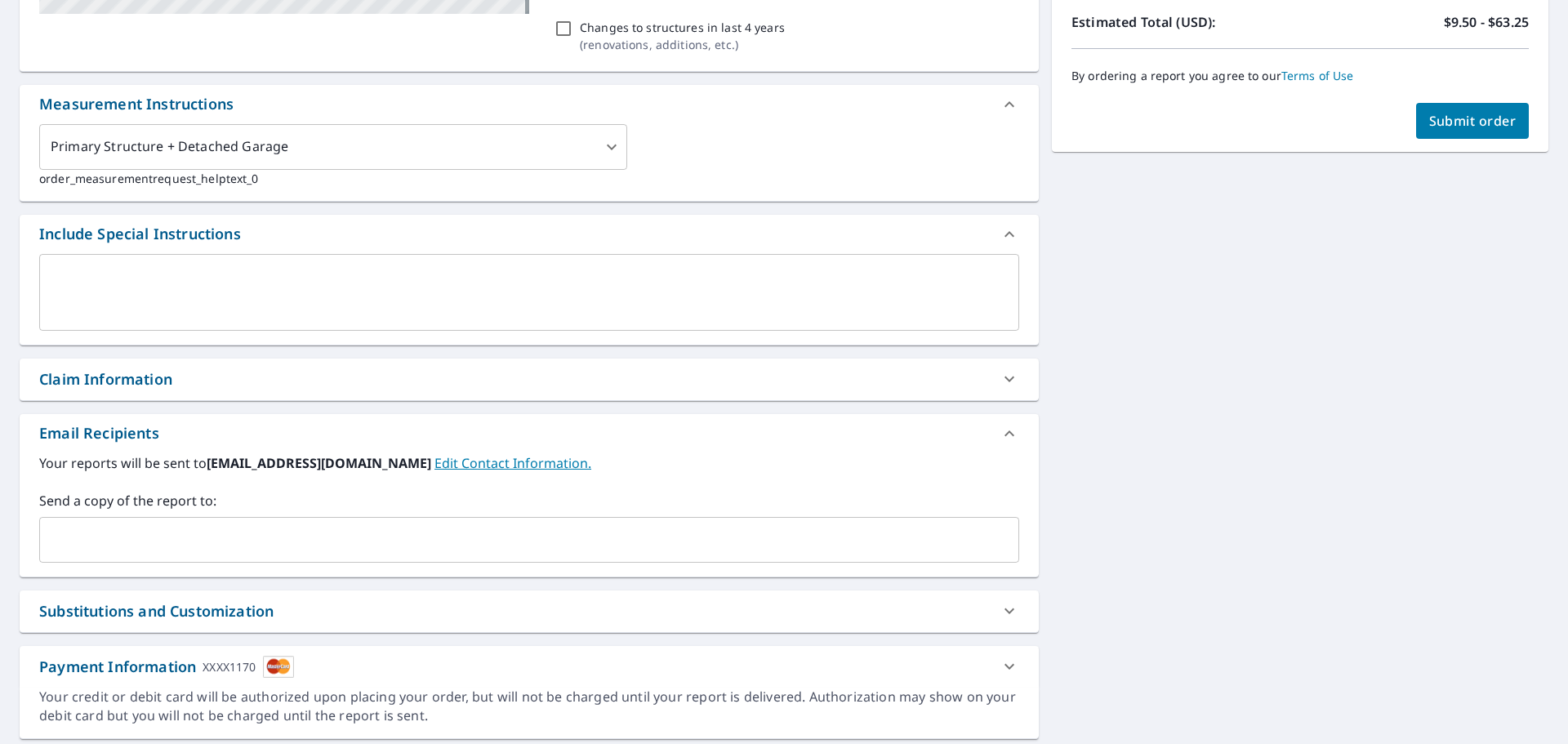
click at [1452, 114] on span "Submit order" at bounding box center [1472, 121] width 88 height 18
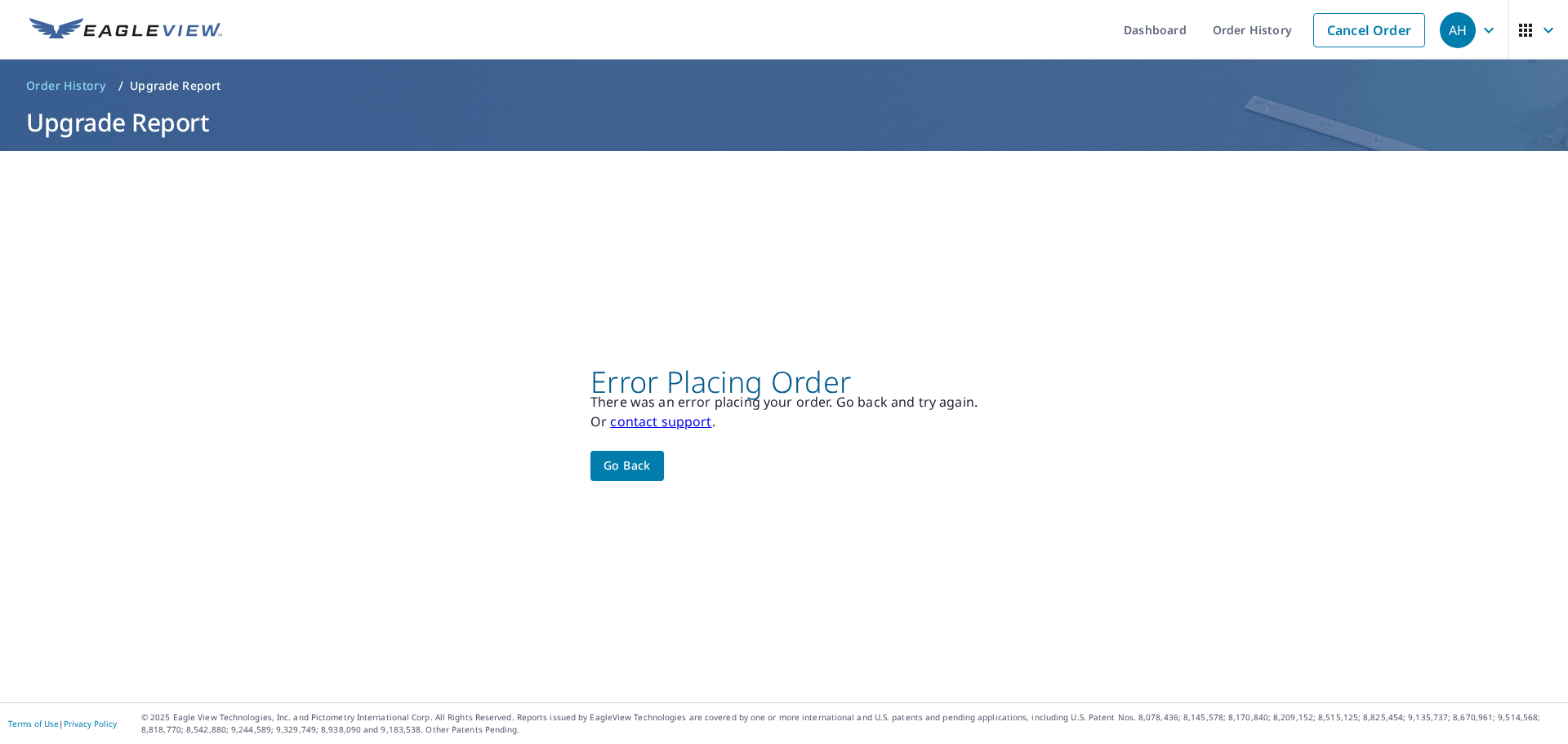
scroll to position [0, 0]
click at [596, 465] on button "Go back" at bounding box center [627, 466] width 74 height 30
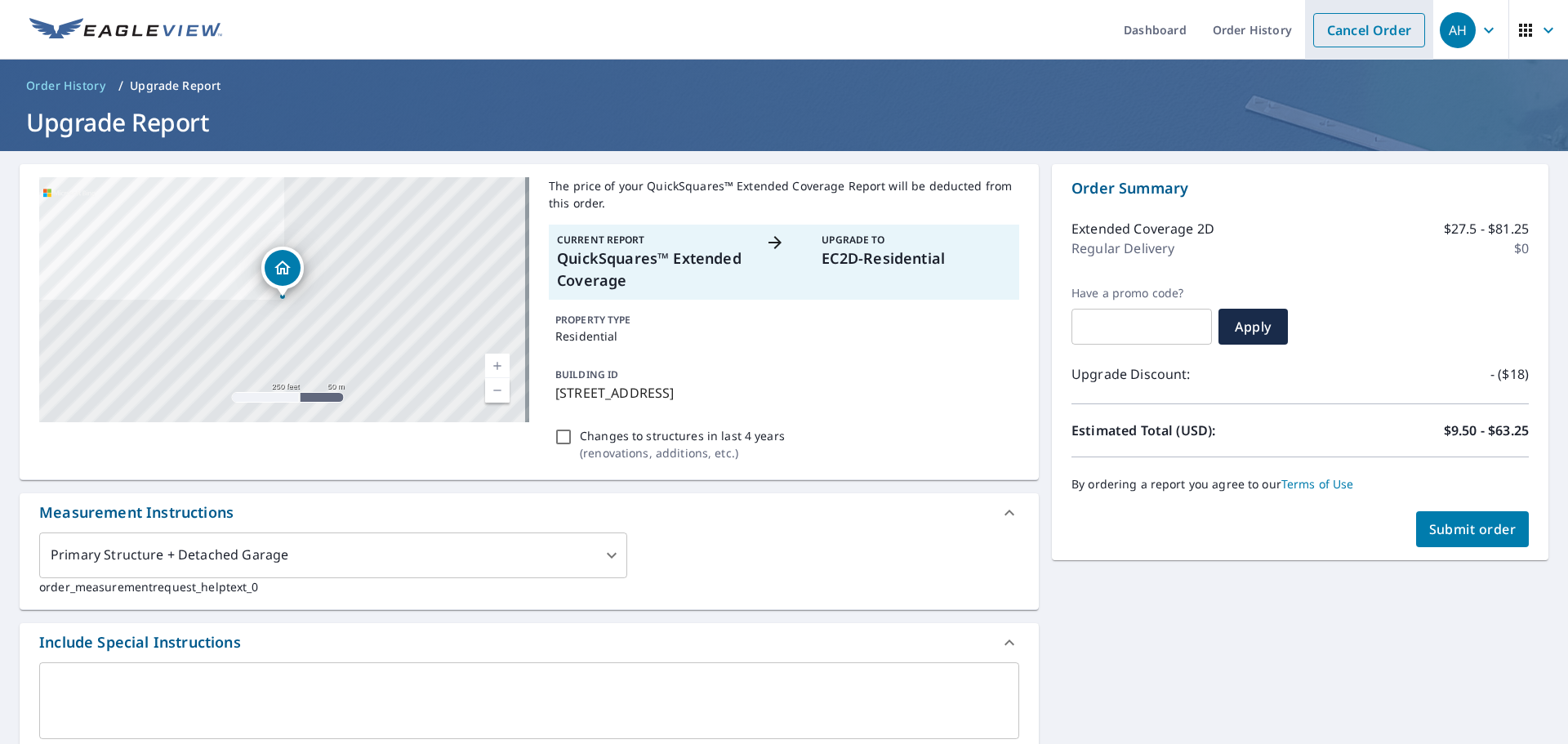
click at [1363, 29] on link "Cancel Order" at bounding box center [1369, 30] width 112 height 34
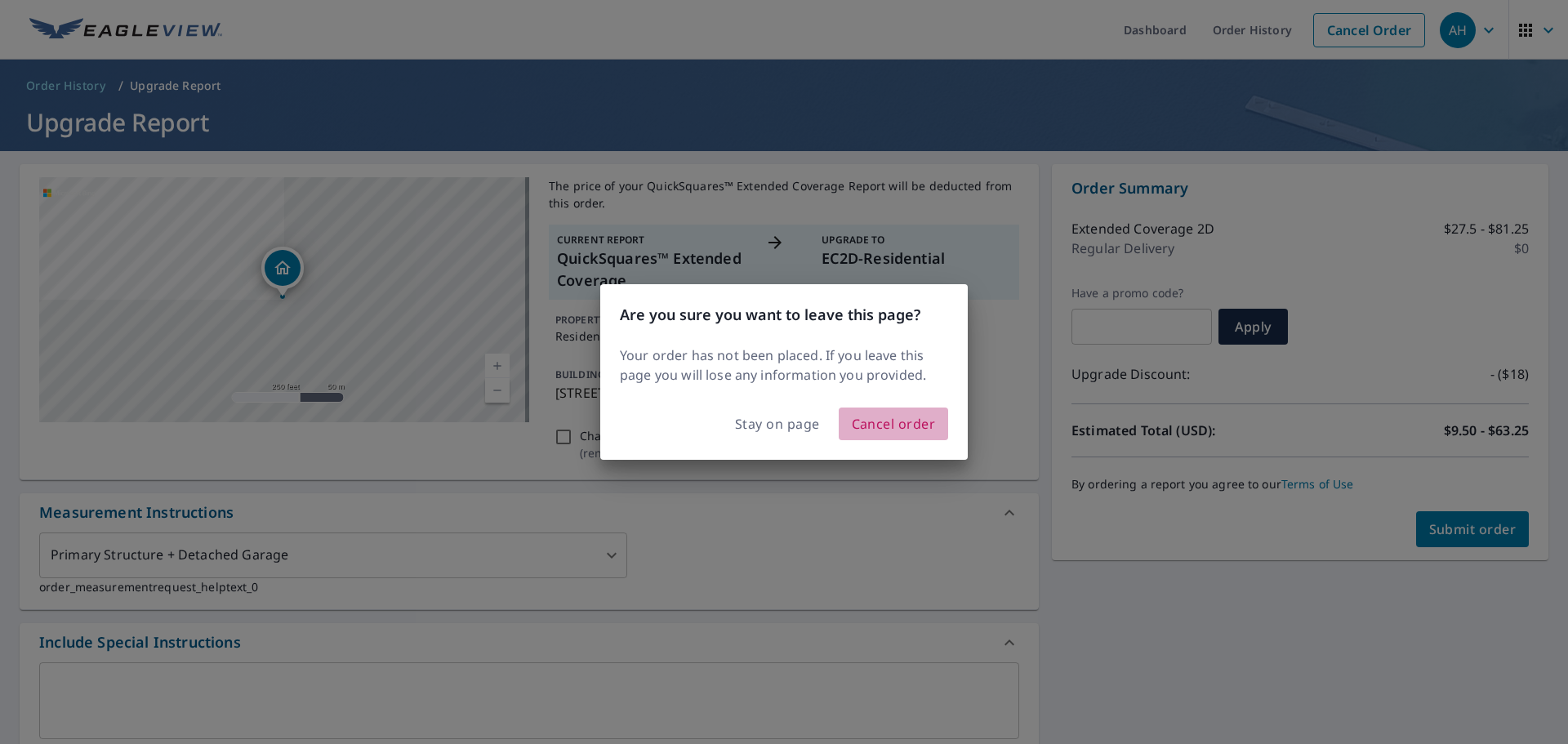
click at [902, 417] on span "Cancel order" at bounding box center [893, 424] width 84 height 23
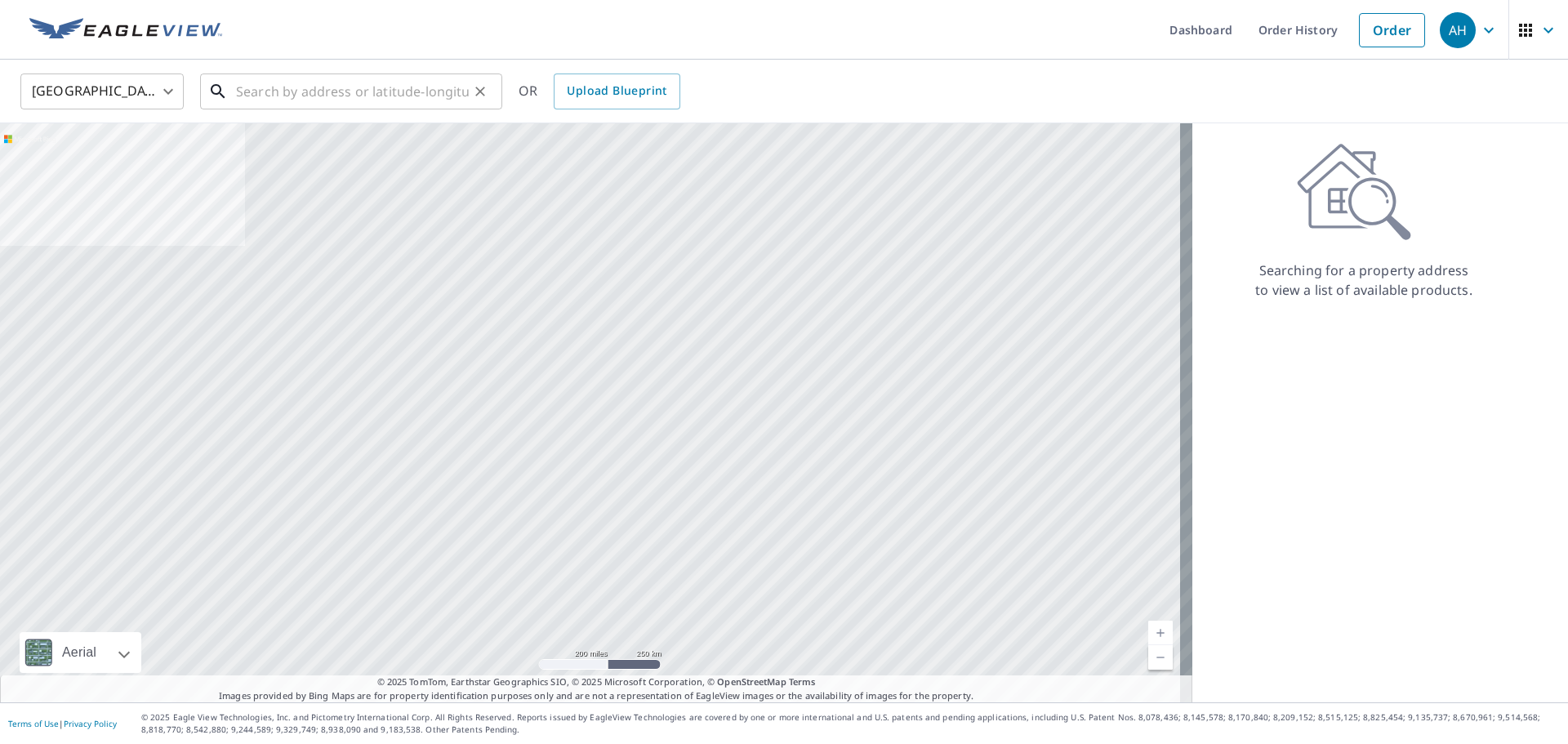
click at [316, 96] on input "text" at bounding box center [353, 91] width 233 height 46
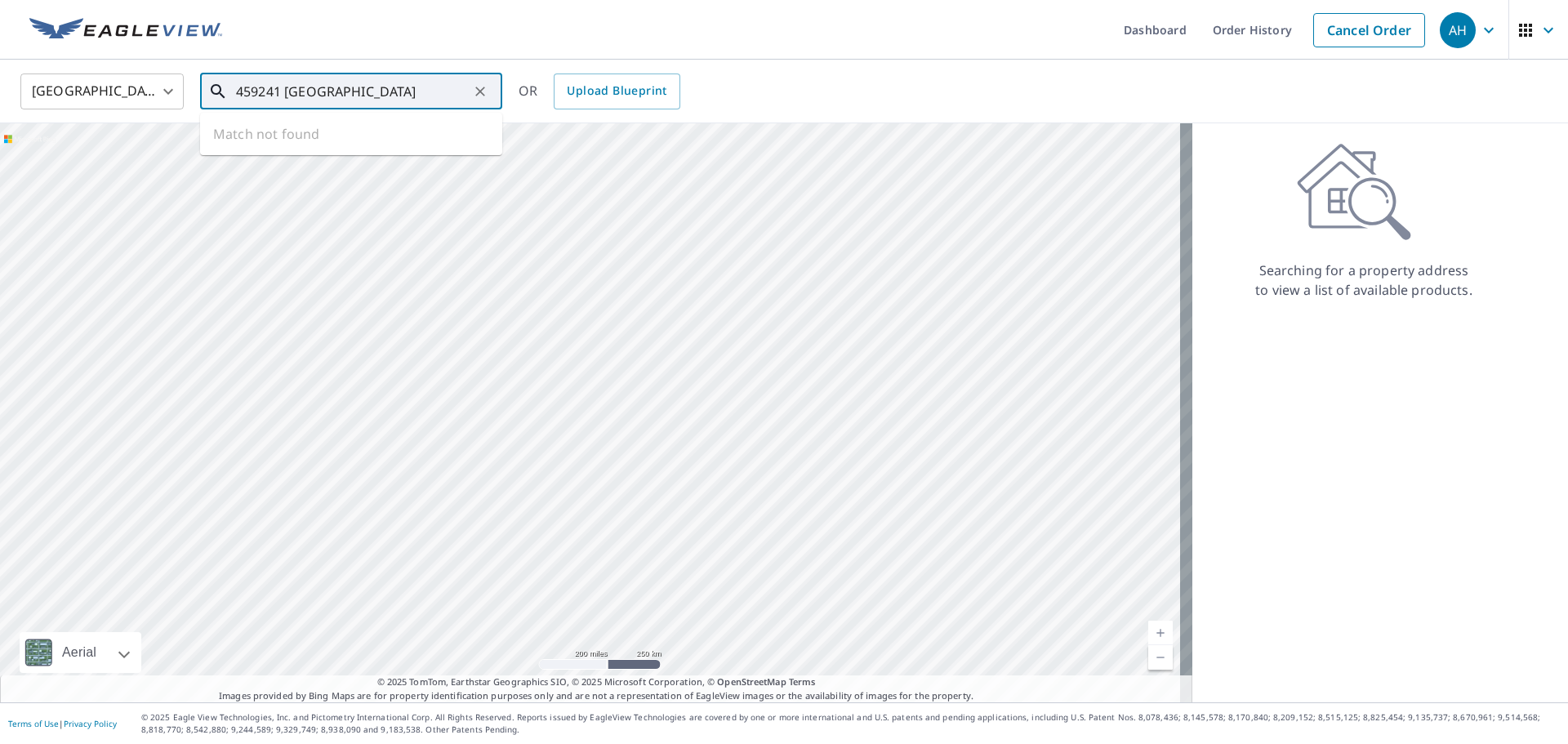
click at [363, 90] on input "459241 [GEOGRAPHIC_DATA]" at bounding box center [353, 91] width 233 height 46
click at [276, 86] on input "459241 [GEOGRAPHIC_DATA]" at bounding box center [353, 91] width 233 height 46
click at [386, 93] on input "45921 [GEOGRAPHIC_DATA]" at bounding box center [353, 91] width 233 height 46
click at [364, 149] on p "[GEOGRAPHIC_DATA]" at bounding box center [361, 156] width 256 height 17
type input "[STREET_ADDRESS]"
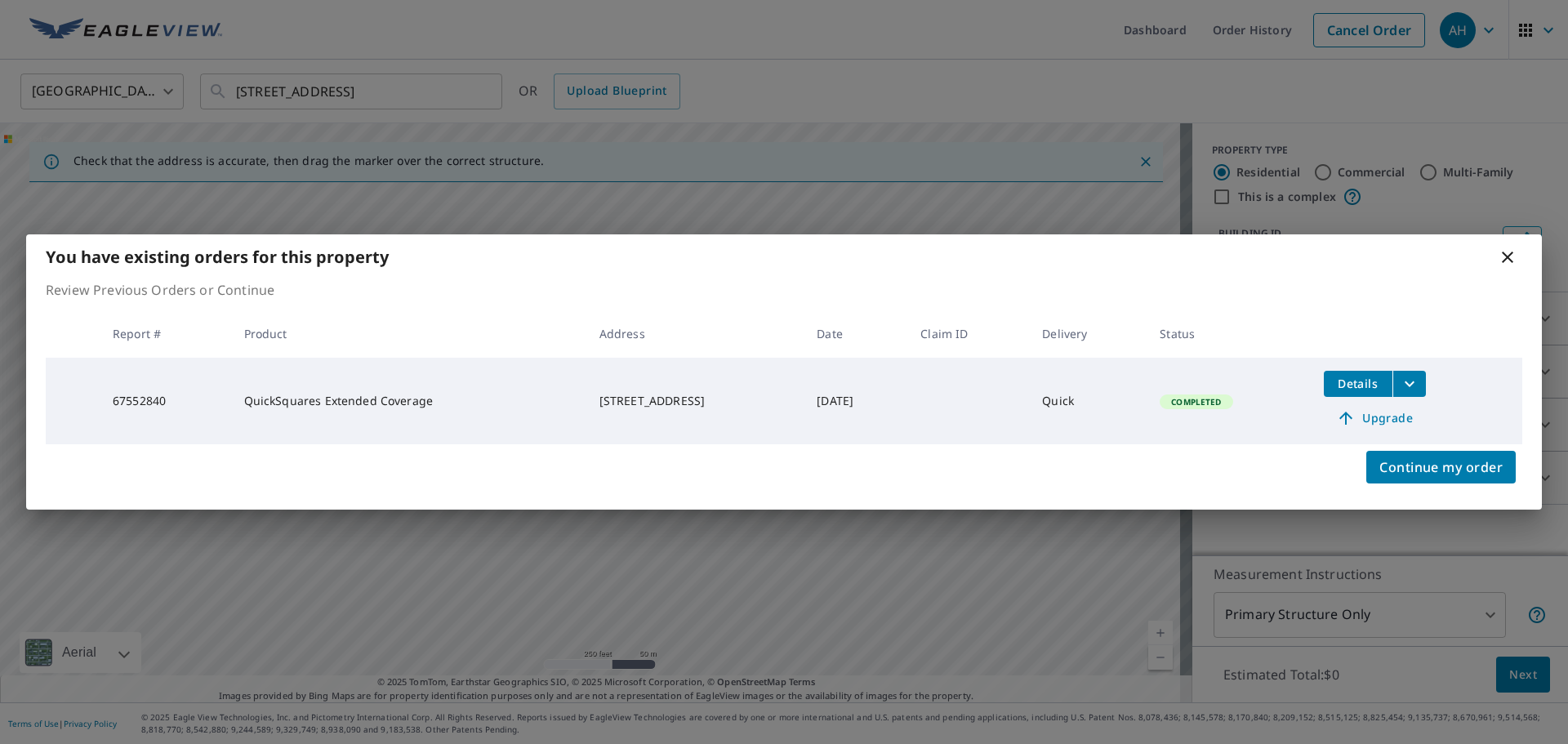
click at [1505, 252] on icon at bounding box center [1507, 257] width 20 height 20
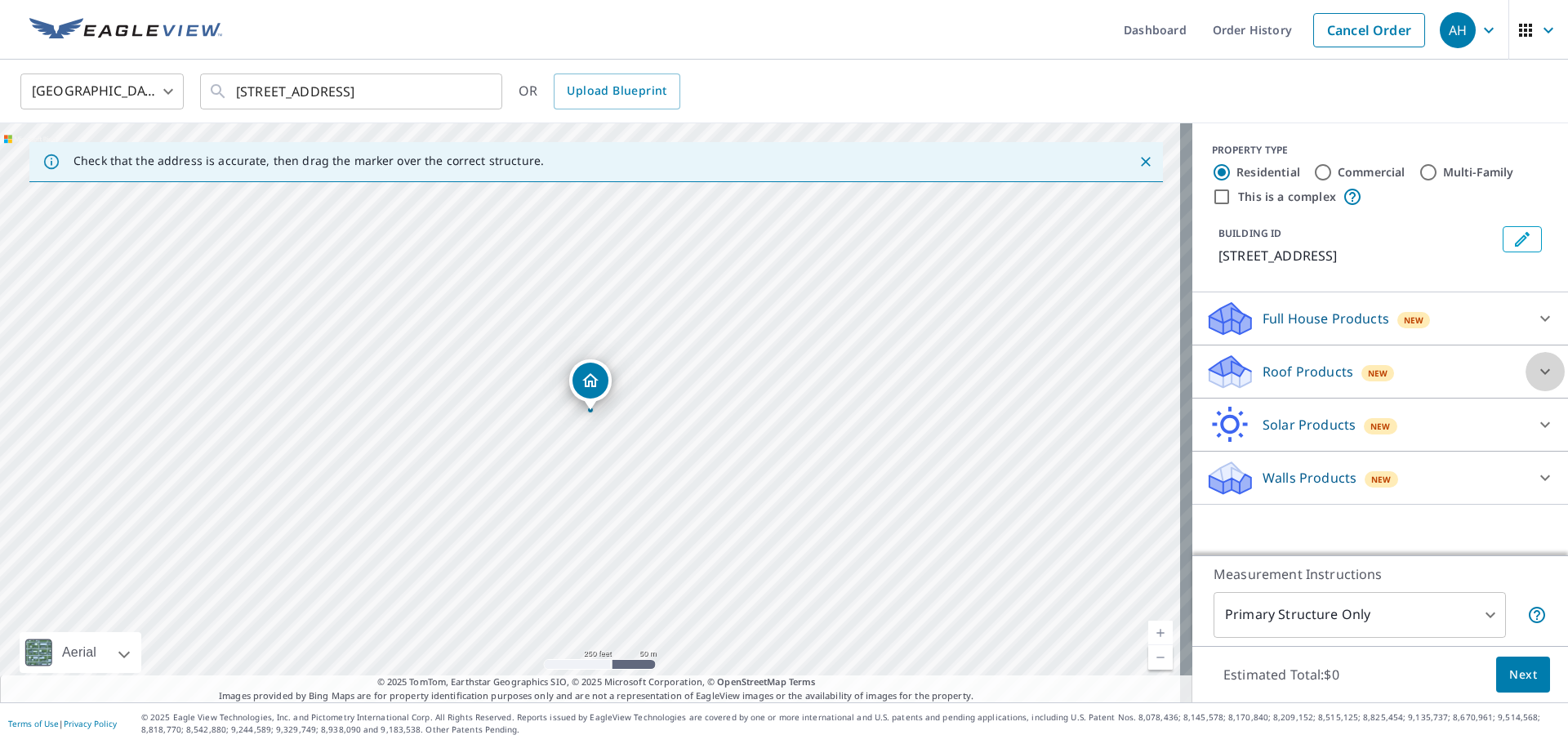
click at [1535, 382] on icon at bounding box center [1545, 371] width 20 height 20
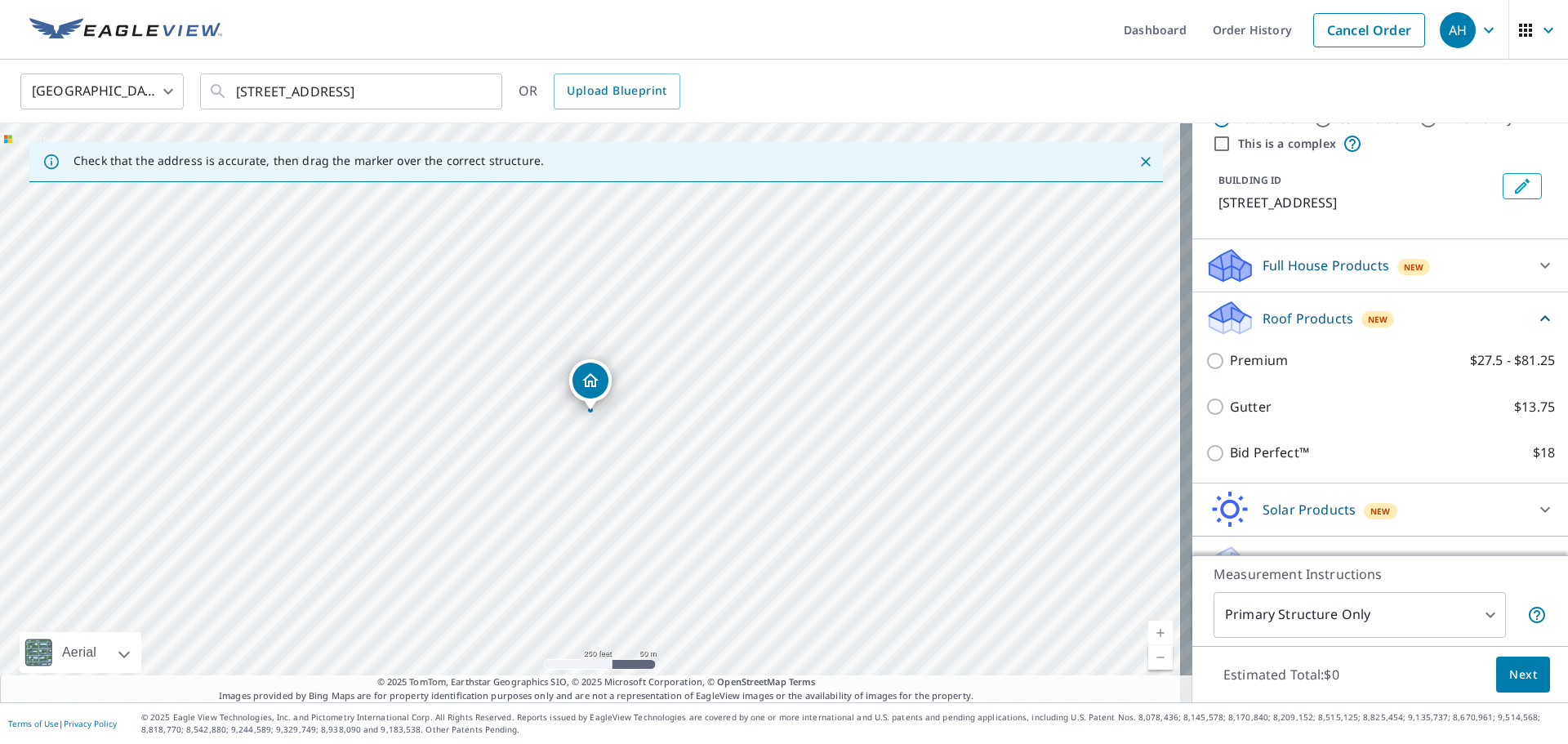
scroll to position [82, 0]
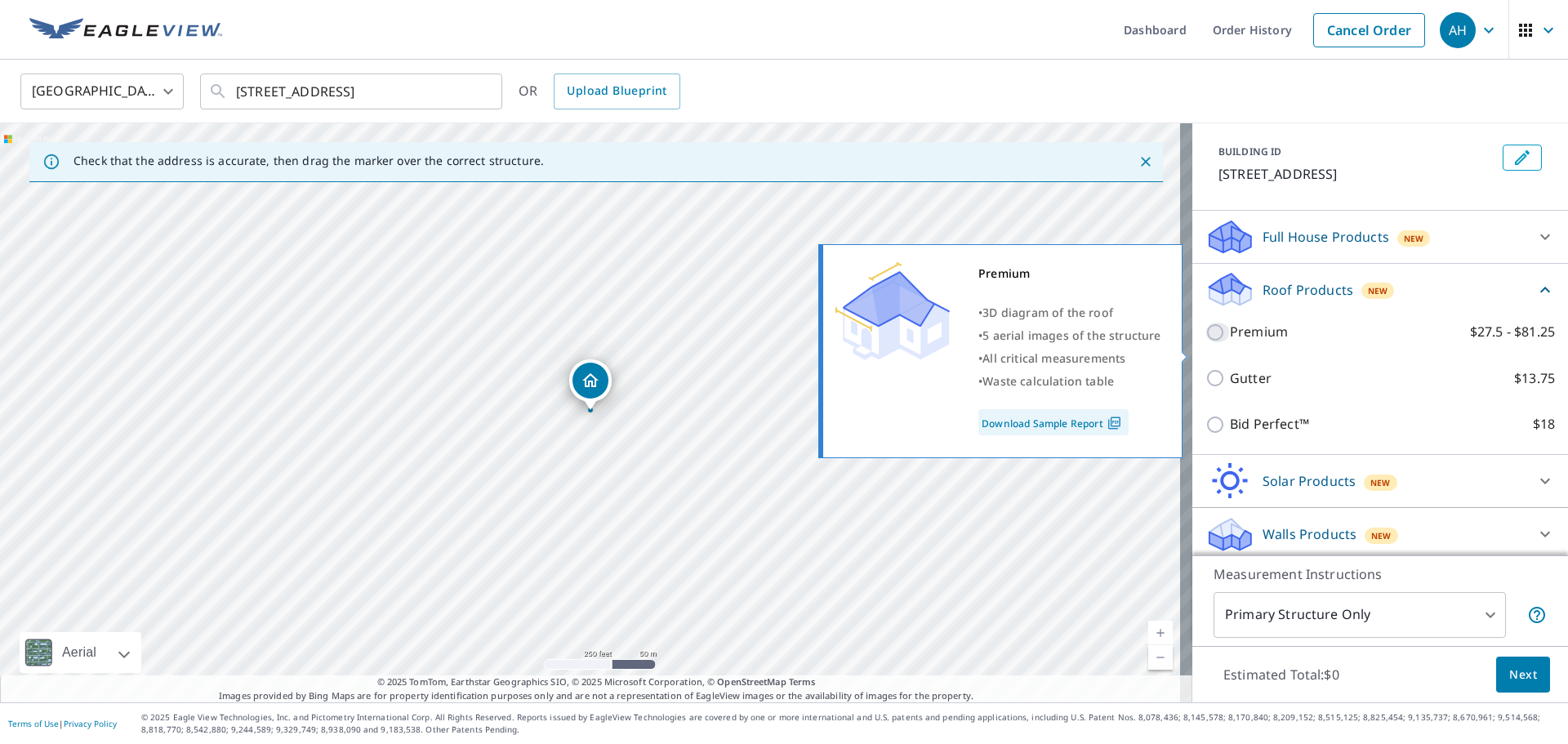
click at [1208, 342] on input "Premium $27.5 - $81.25" at bounding box center [1217, 332] width 24 height 20
checkbox input "true"
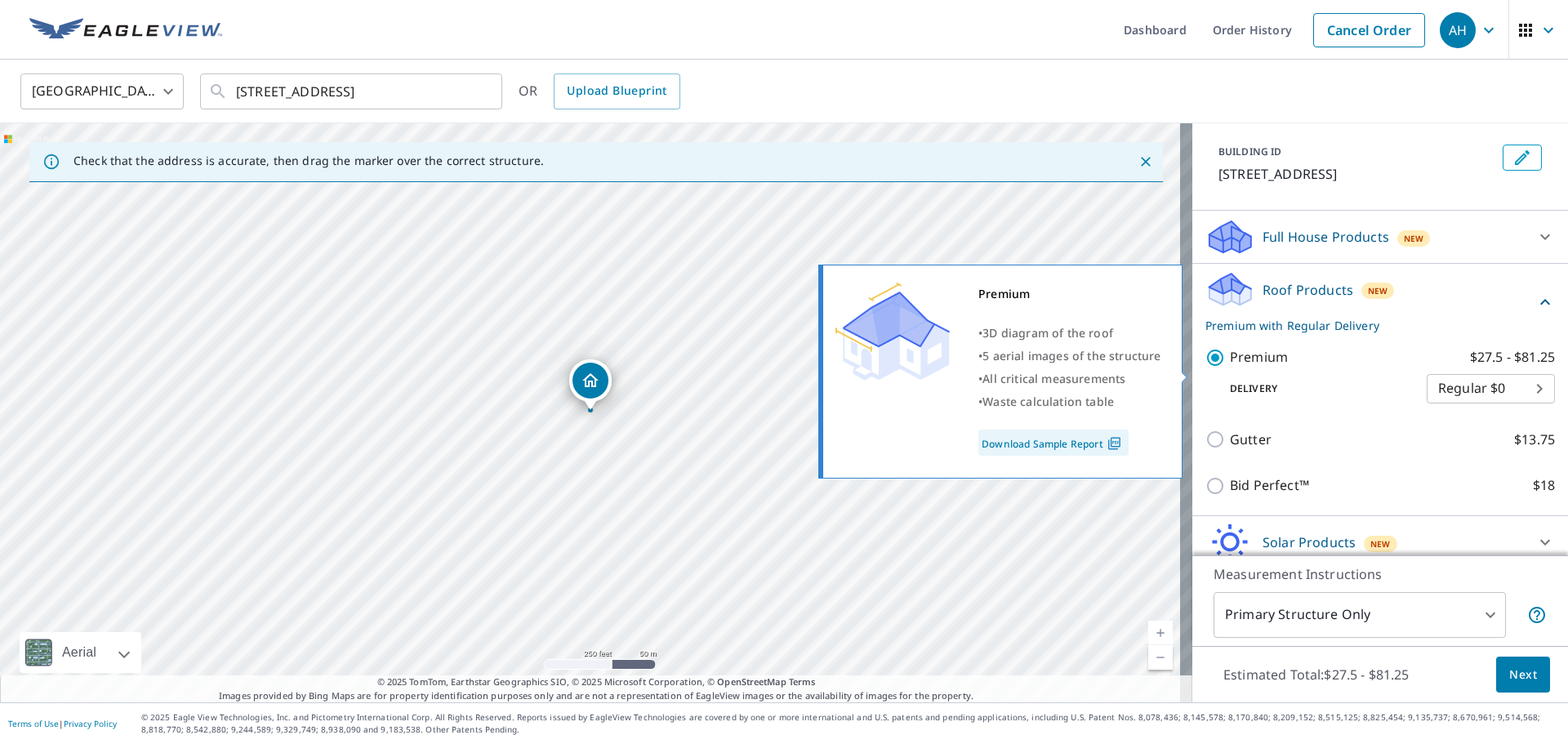
scroll to position [169, 0]
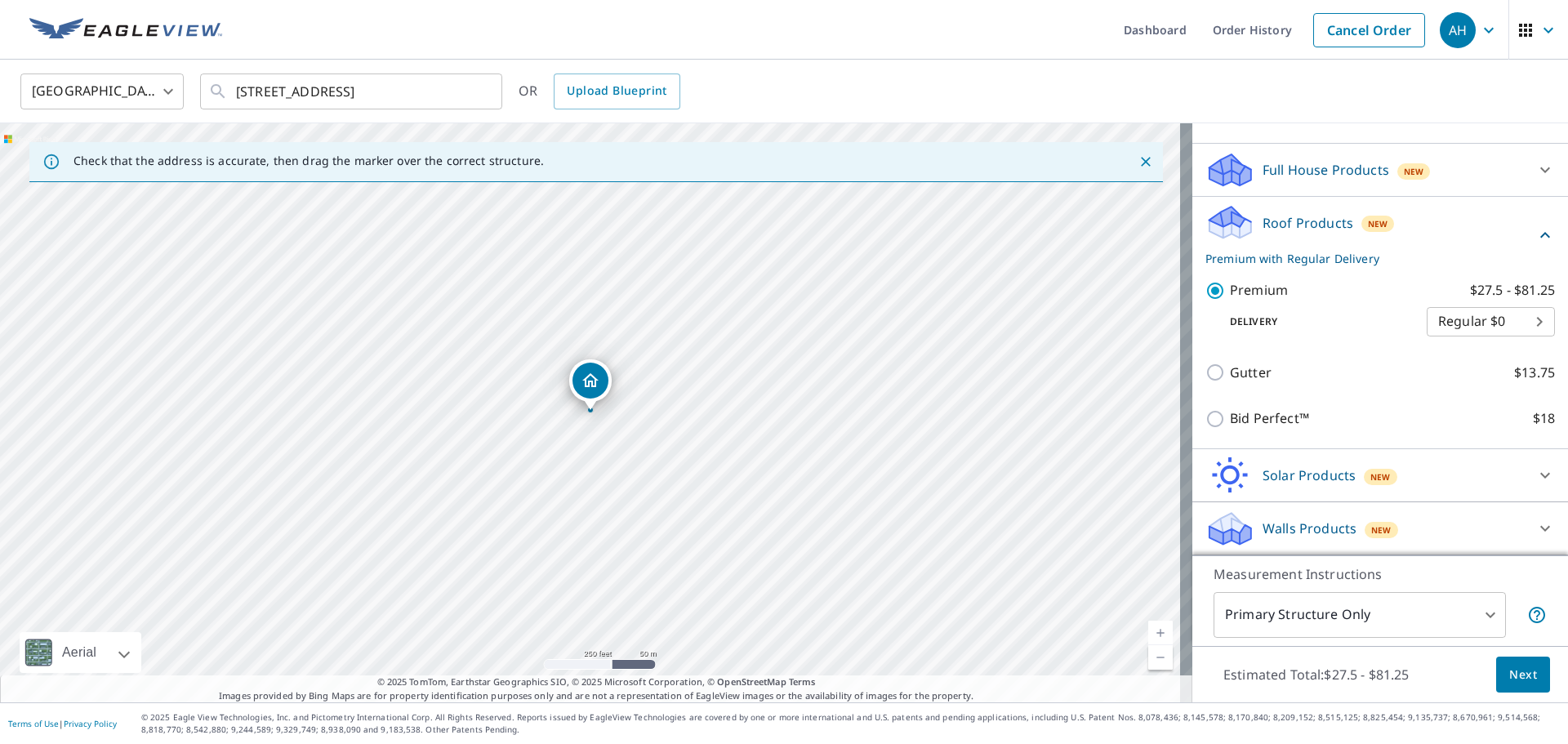
click at [1506, 316] on body "AH AH Dashboard Order History Cancel Order AH [GEOGRAPHIC_DATA] [GEOGRAPHIC_DAT…" at bounding box center [784, 372] width 1568 height 744
click at [1506, 316] on li "Regular $0" at bounding box center [1466, 322] width 129 height 30
click at [1506, 316] on body "AH AH Dashboard Order History Cancel Order AH [GEOGRAPHIC_DATA] [GEOGRAPHIC_DAT…" at bounding box center [784, 372] width 1568 height 744
click at [1506, 316] on li "Regular $0" at bounding box center [1466, 322] width 129 height 30
click at [1405, 616] on body "AH AH Dashboard Order History Cancel Order AH [GEOGRAPHIC_DATA] [GEOGRAPHIC_DAT…" at bounding box center [784, 372] width 1568 height 744
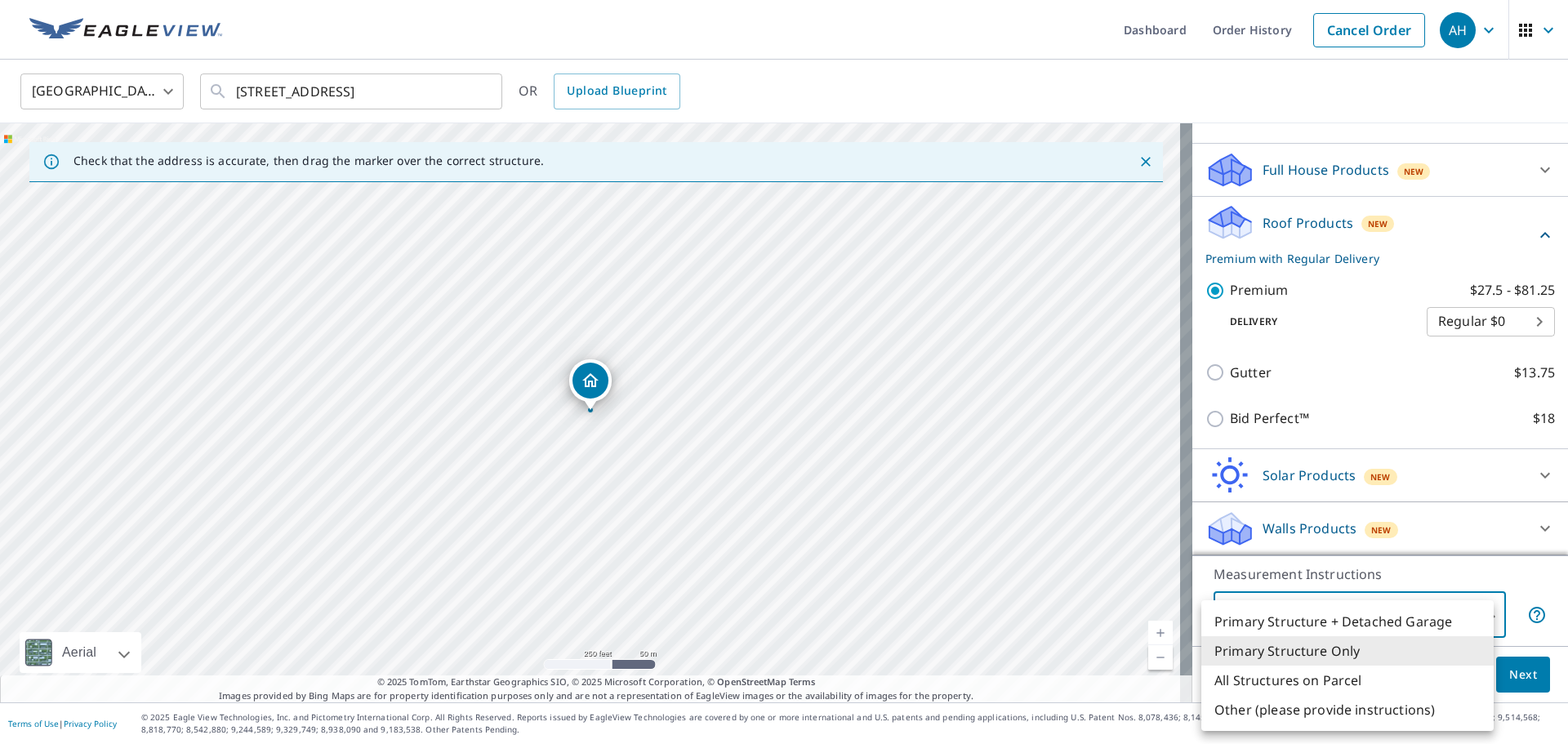
click at [1315, 647] on li "Primary Structure Only" at bounding box center [1347, 651] width 293 height 30
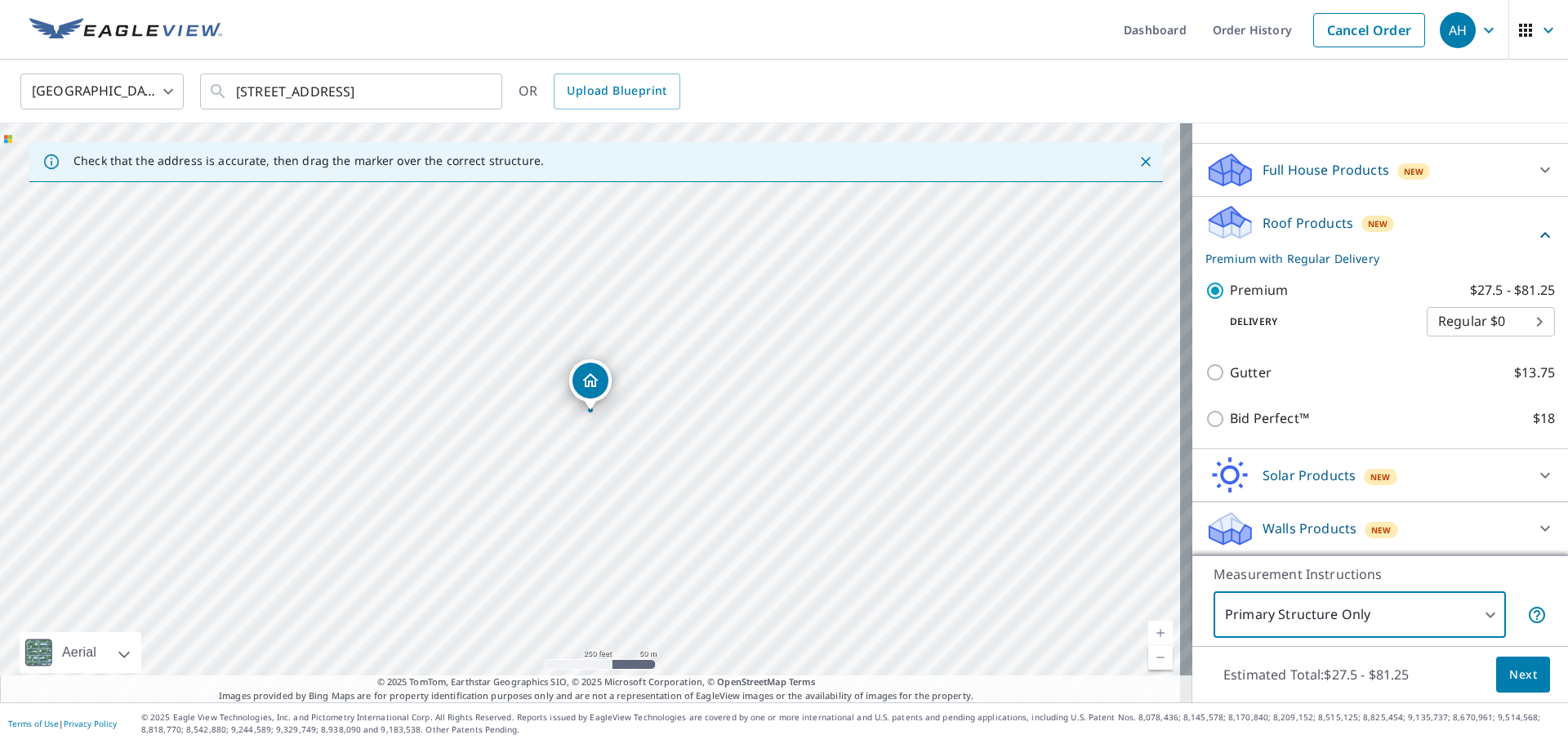
click at [1509, 676] on span "Next" at bounding box center [1523, 674] width 28 height 20
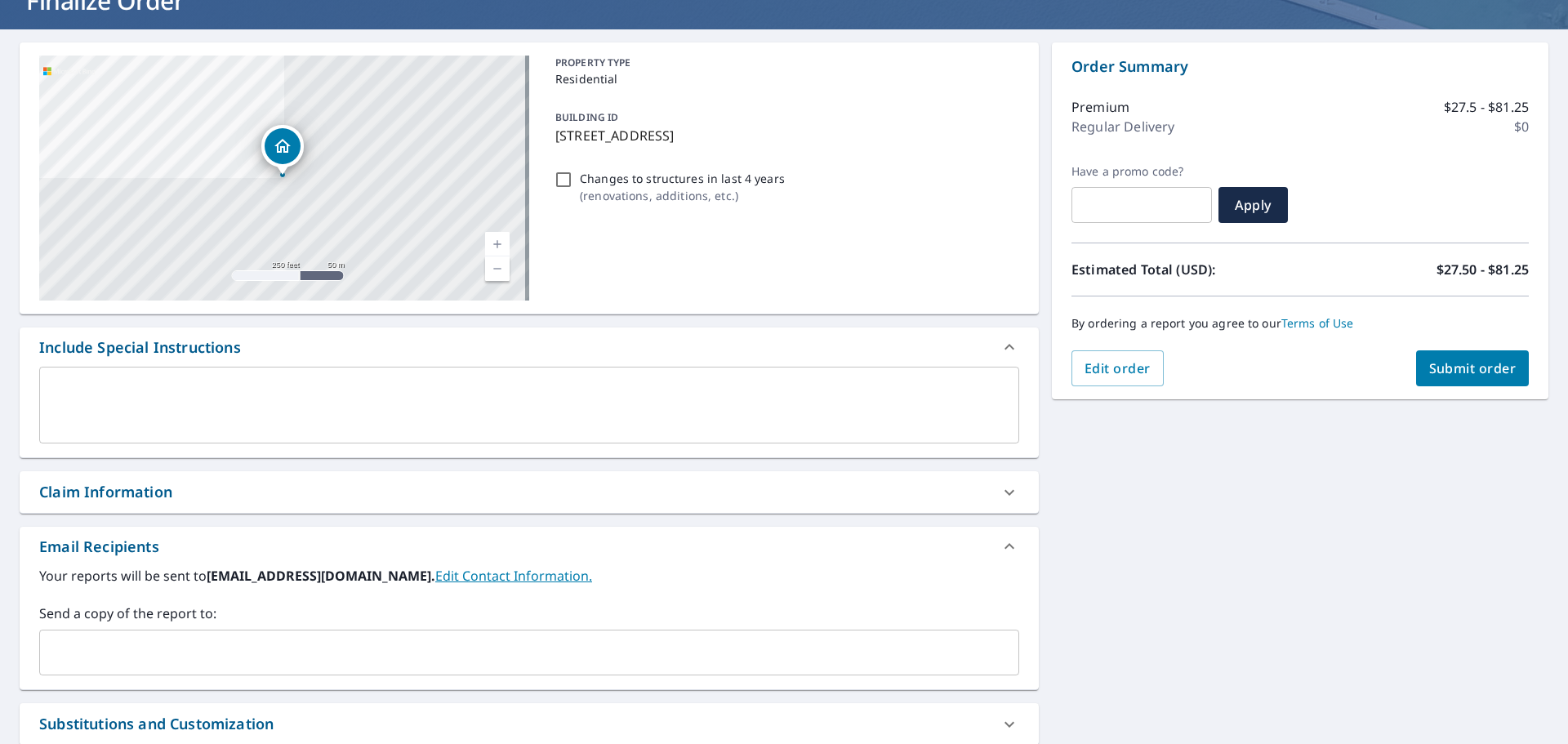
scroll to position [284, 0]
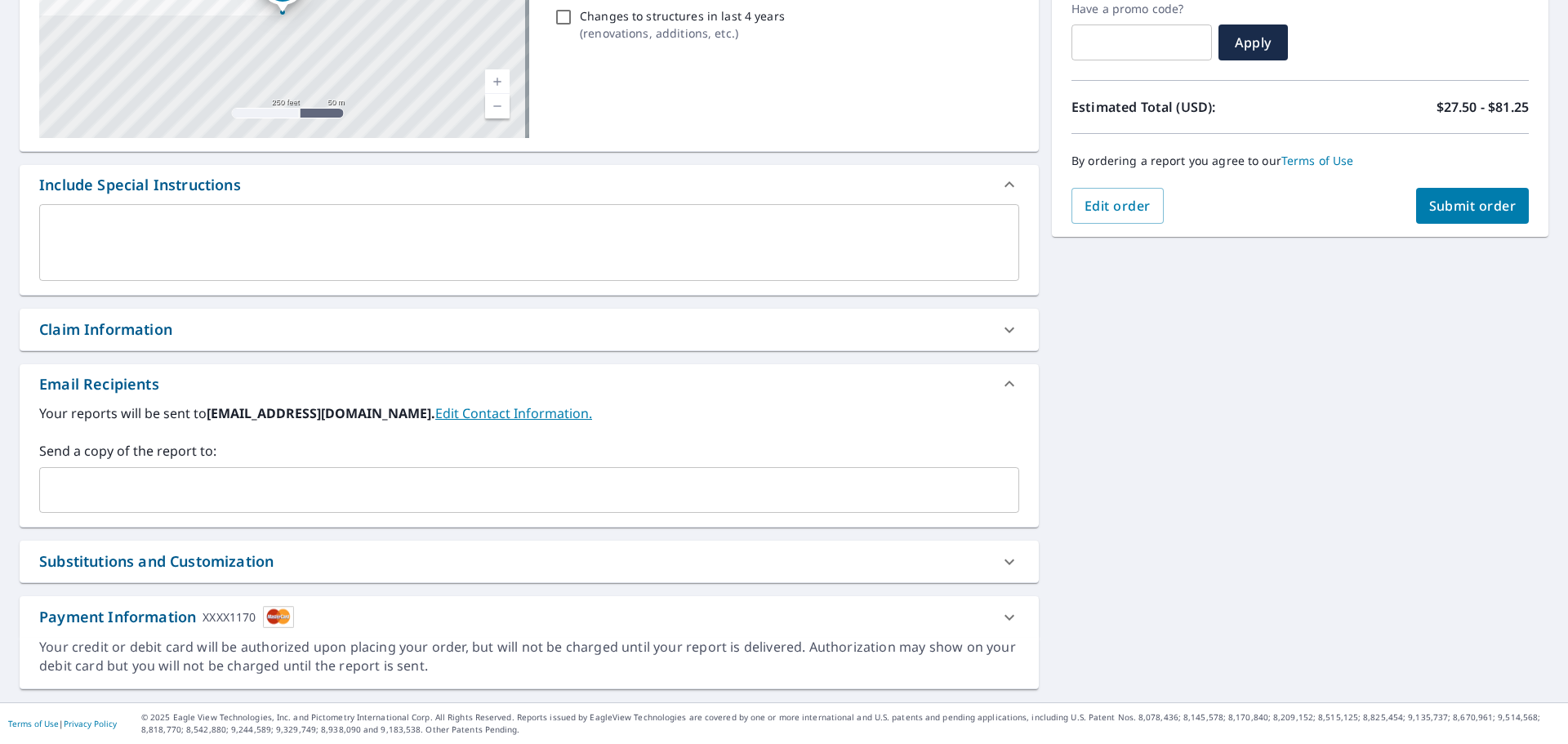
click at [1463, 197] on span "Submit order" at bounding box center [1472, 206] width 88 height 18
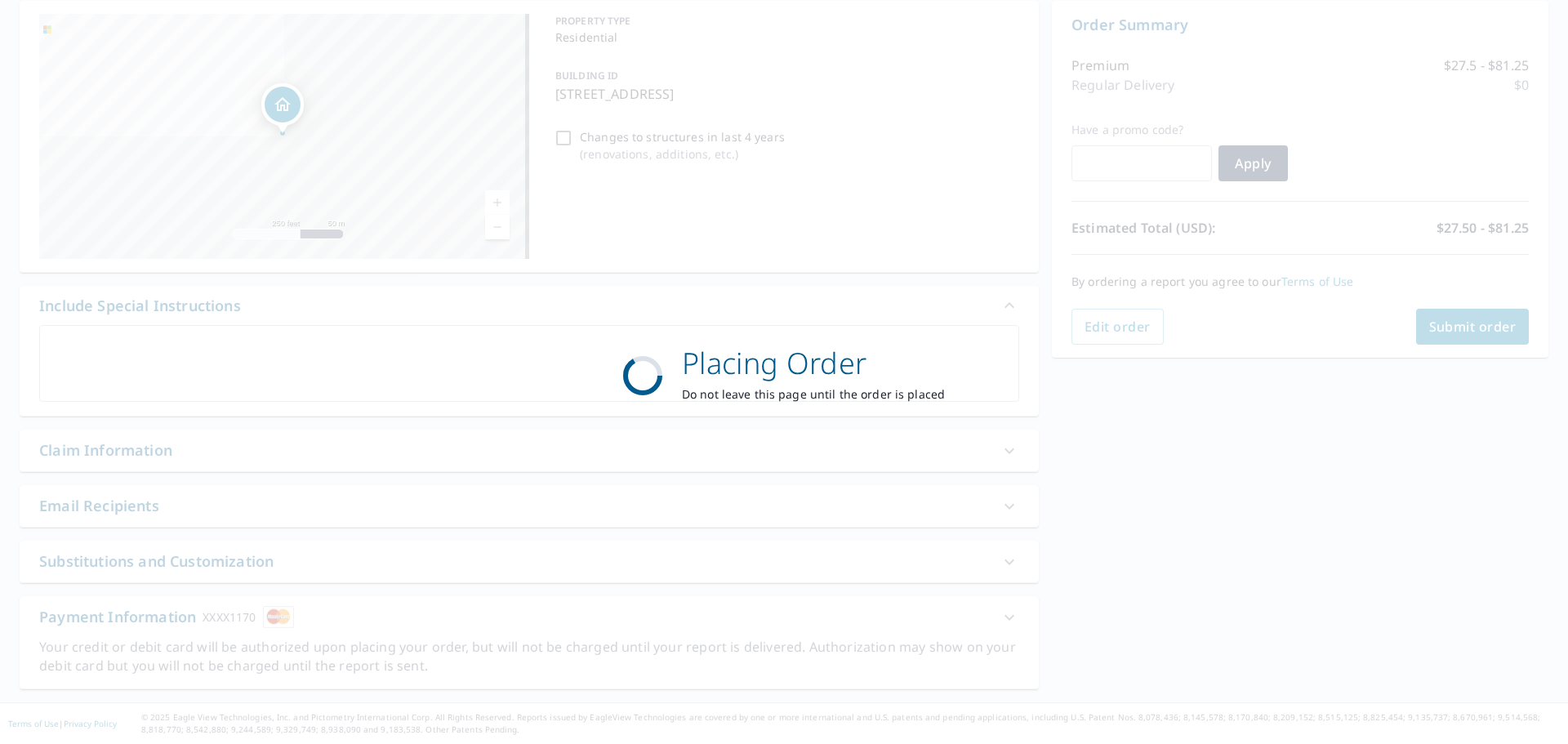
scroll to position [163, 0]
